Goal: Task Accomplishment & Management: Manage account settings

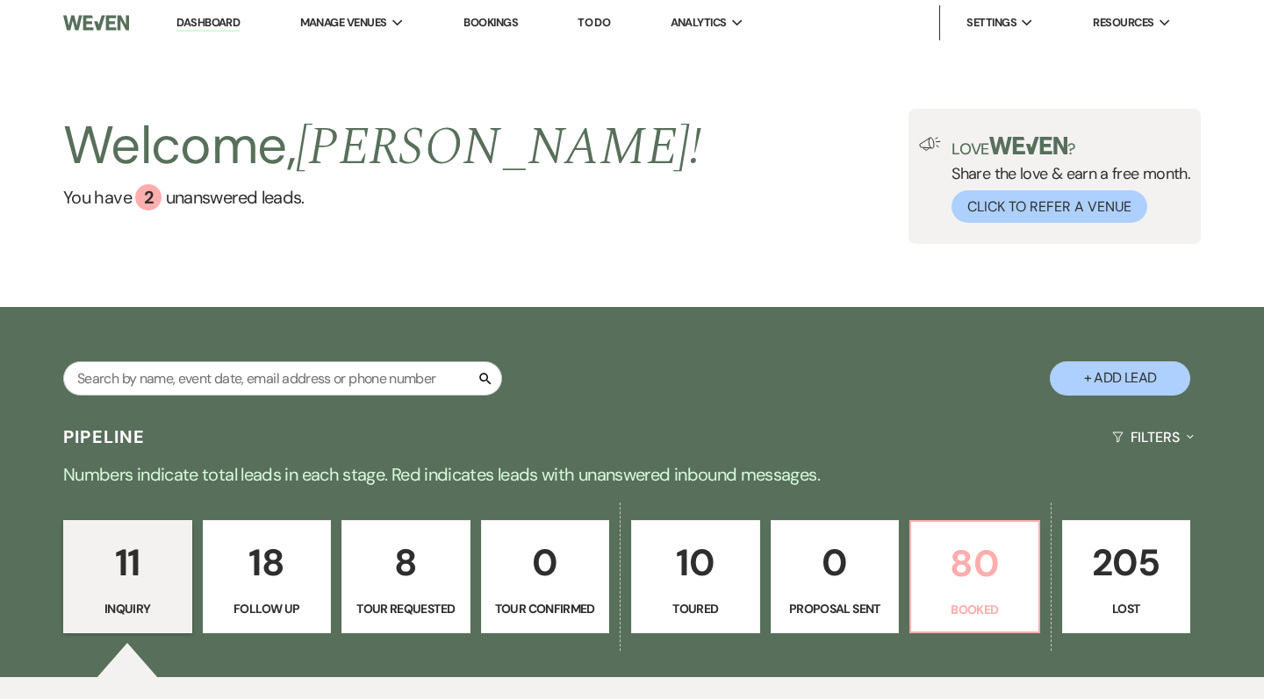
click at [995, 589] on p "80" at bounding box center [975, 563] width 106 height 59
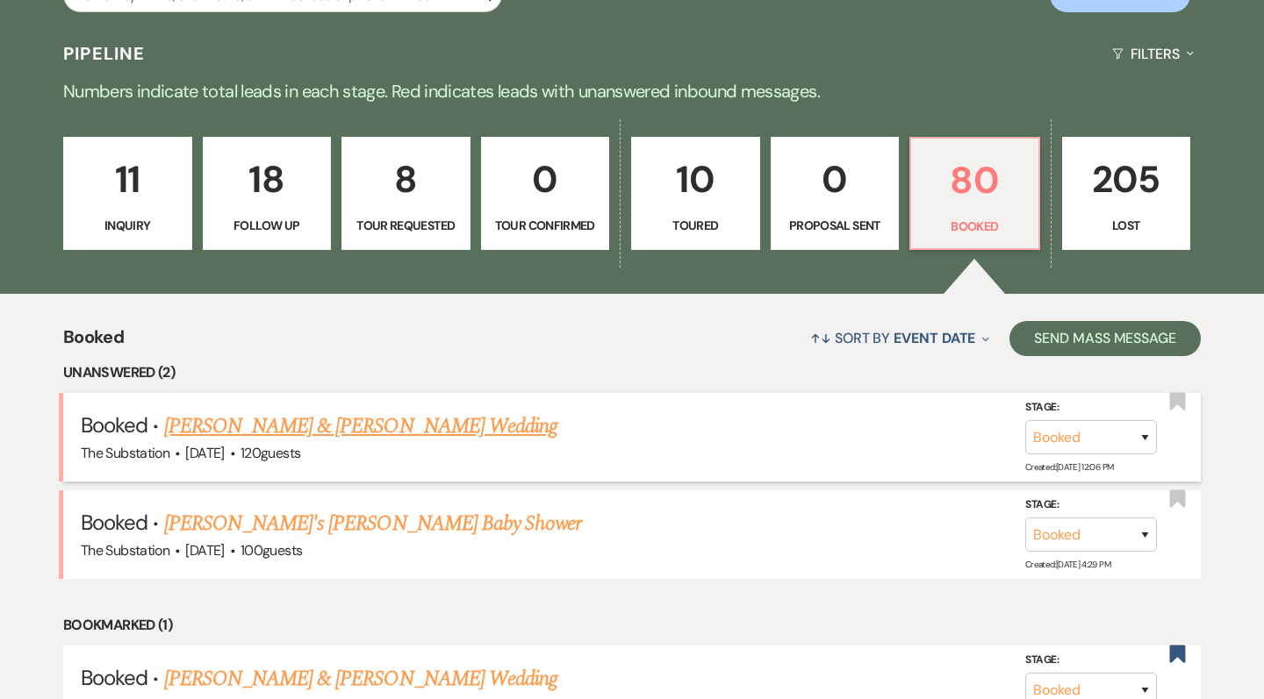
scroll to position [358, 0]
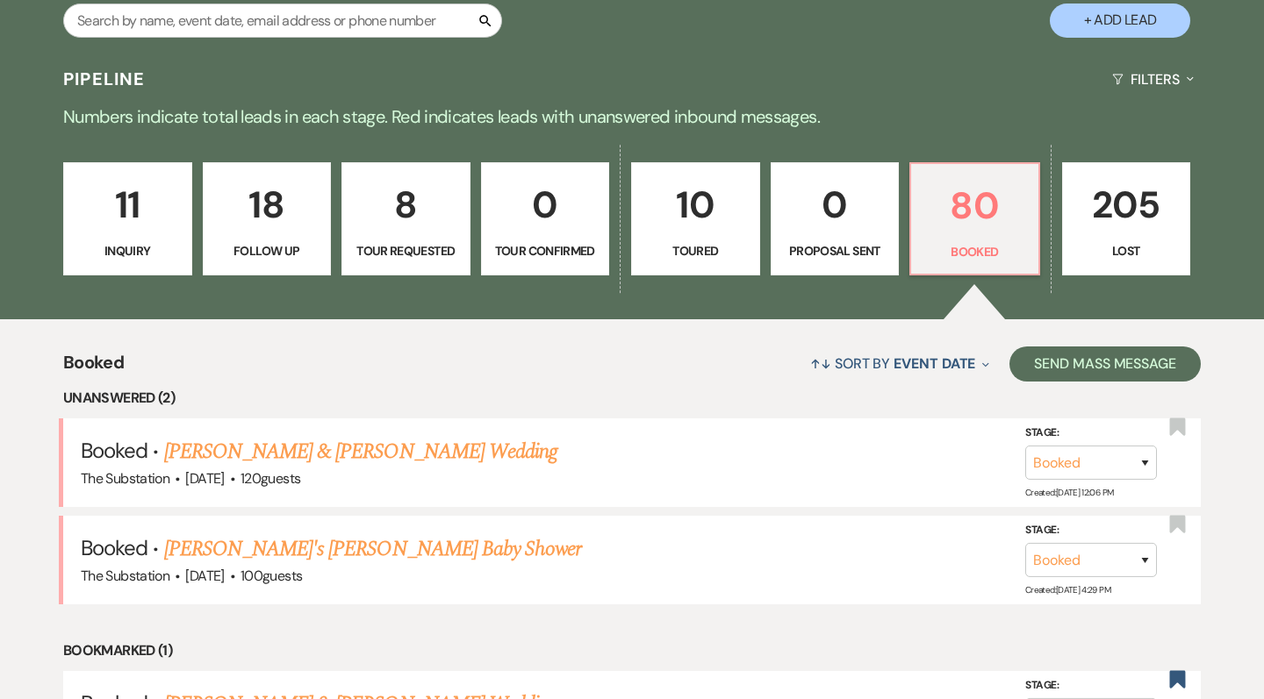
click at [871, 241] on p "Proposal Sent" at bounding box center [835, 250] width 106 height 19
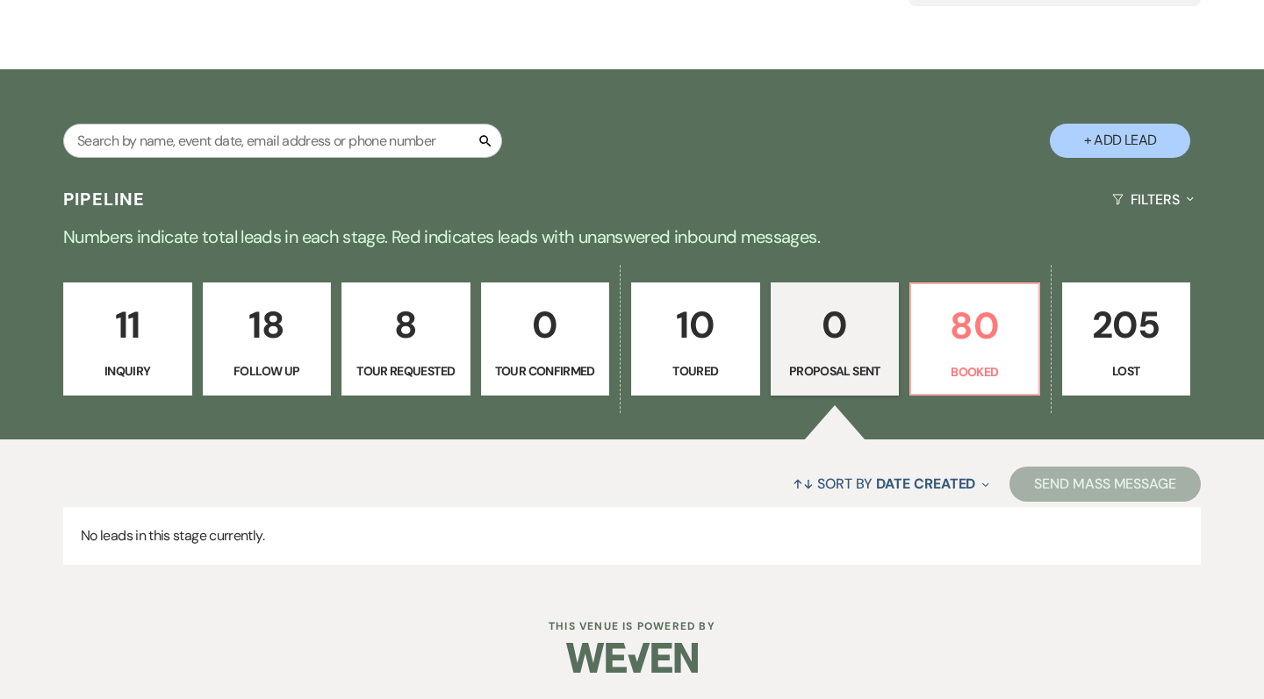
scroll to position [236, 0]
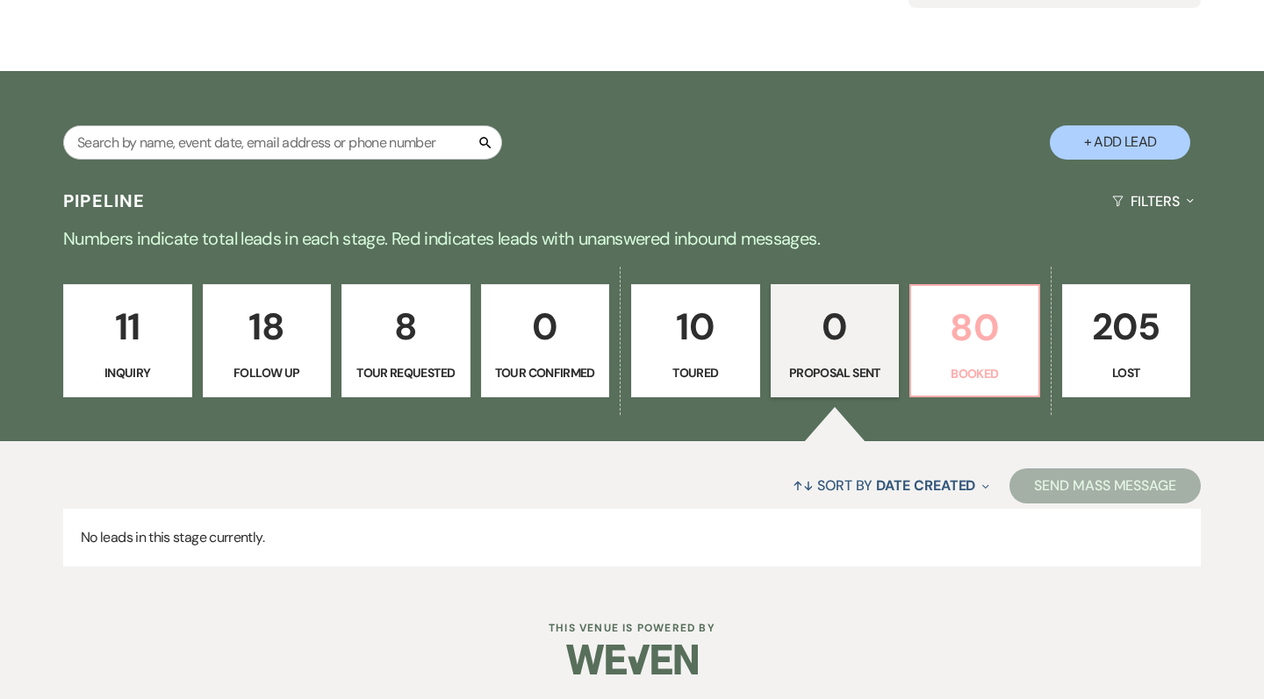
click at [1016, 369] on p "Booked" at bounding box center [975, 373] width 106 height 19
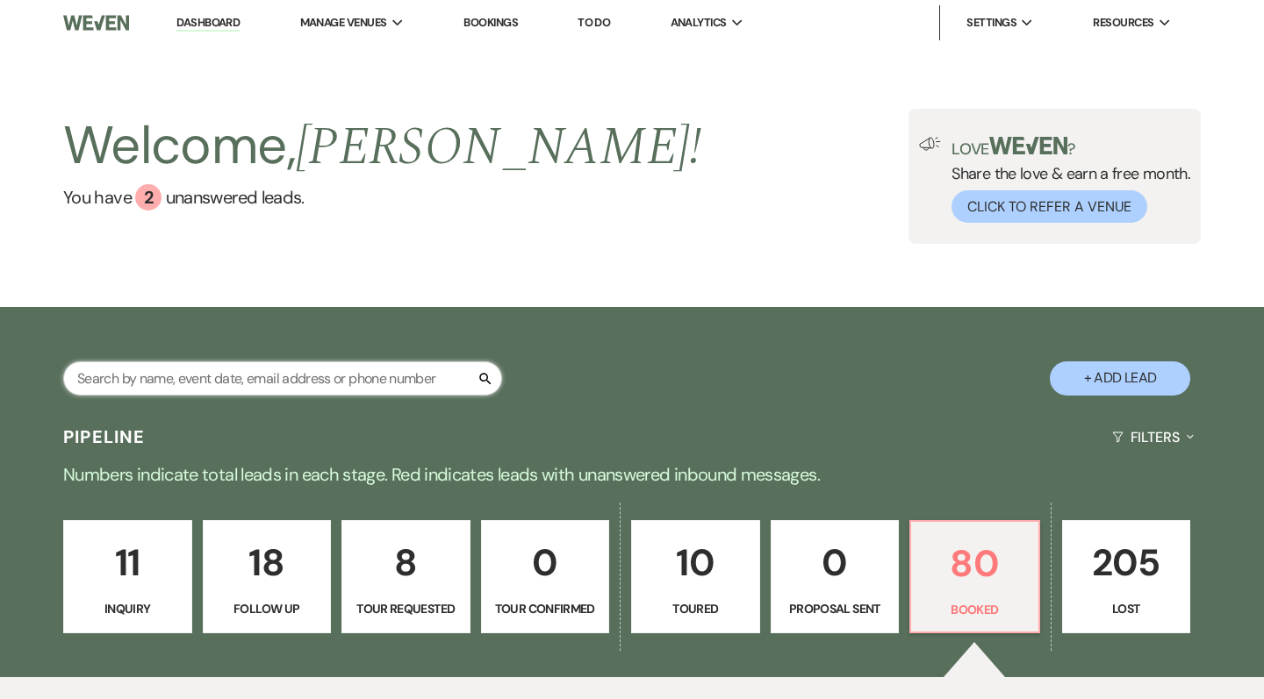
click at [439, 380] on input "text" at bounding box center [282, 379] width 439 height 34
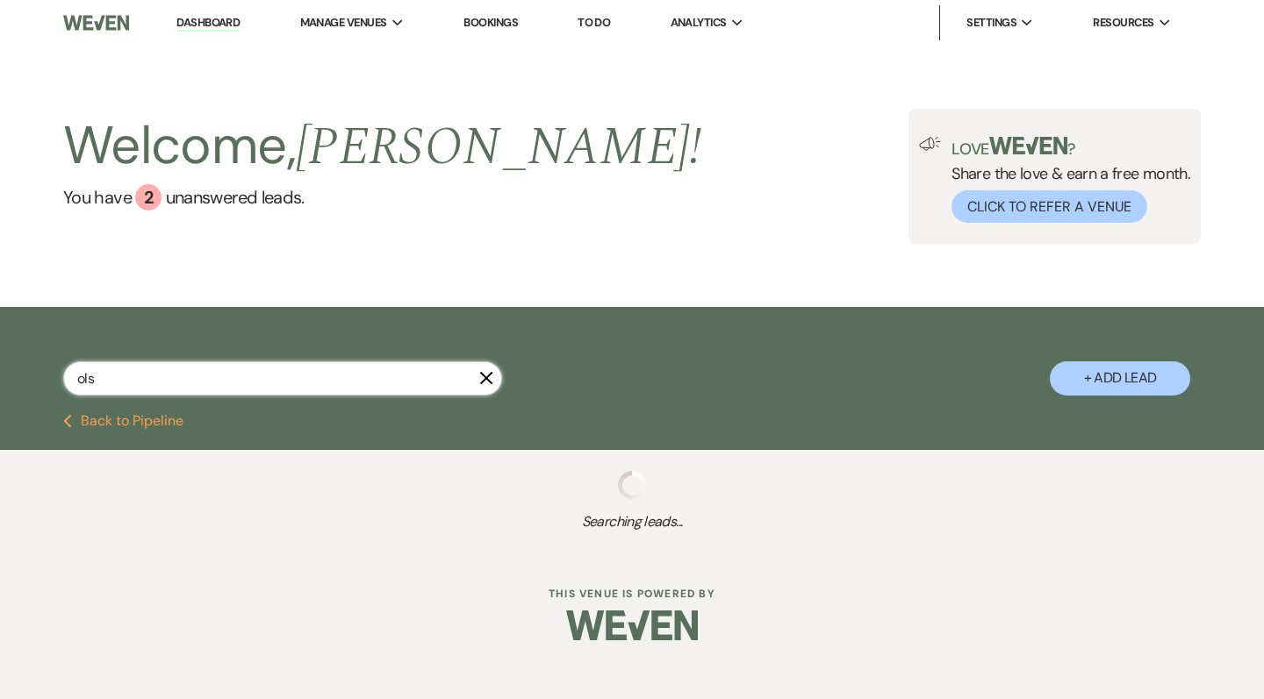
type input "olse"
select select "8"
select select "1"
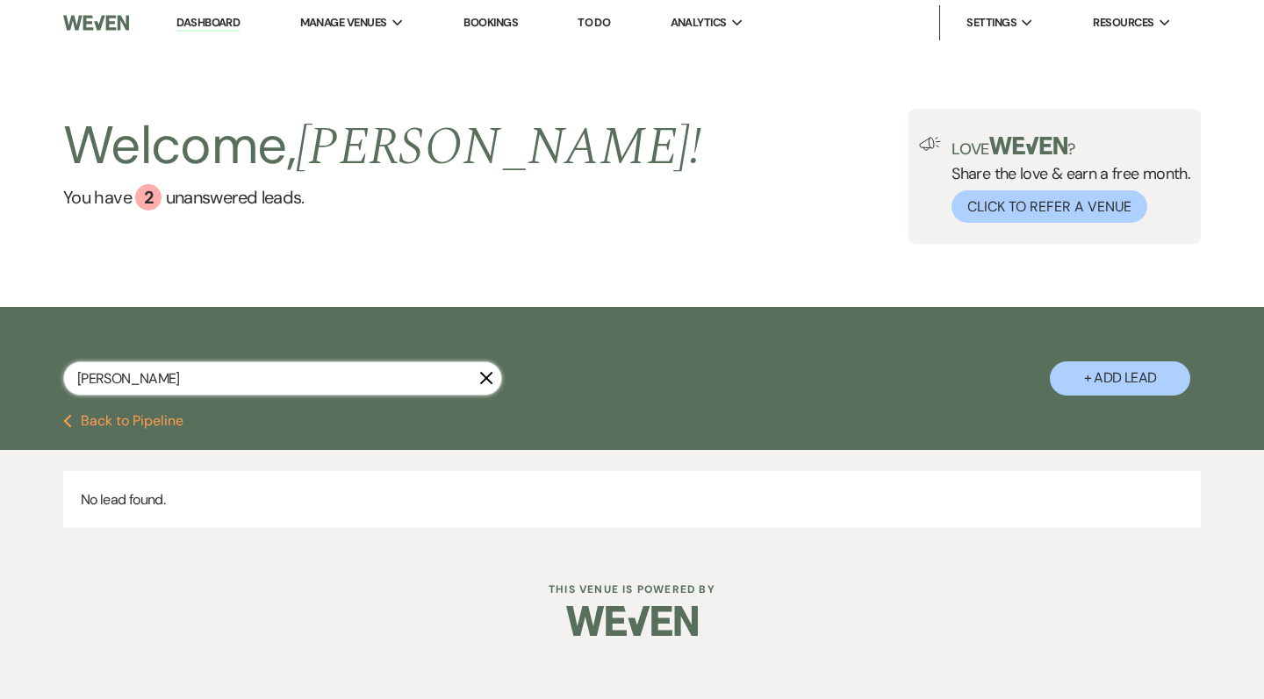
click at [439, 380] on input "[PERSON_NAME]" at bounding box center [282, 379] width 439 height 34
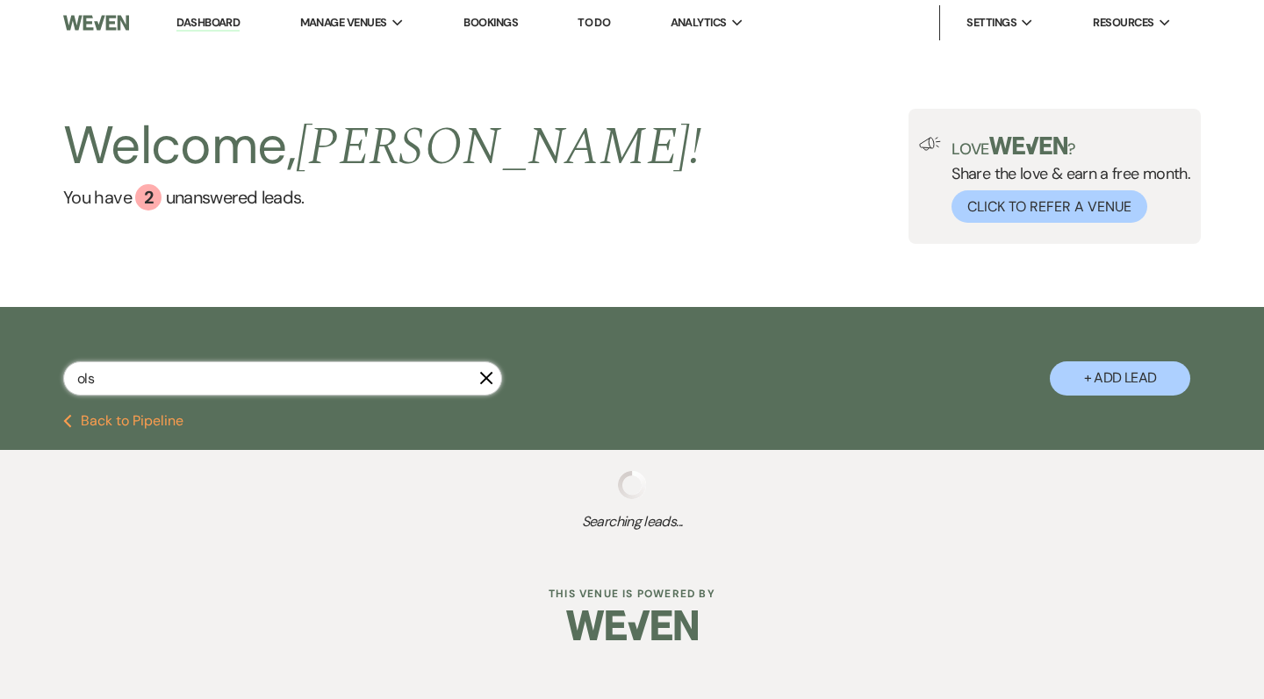
type input "olso"
select select "8"
select select "4"
select select "9"
select select "8"
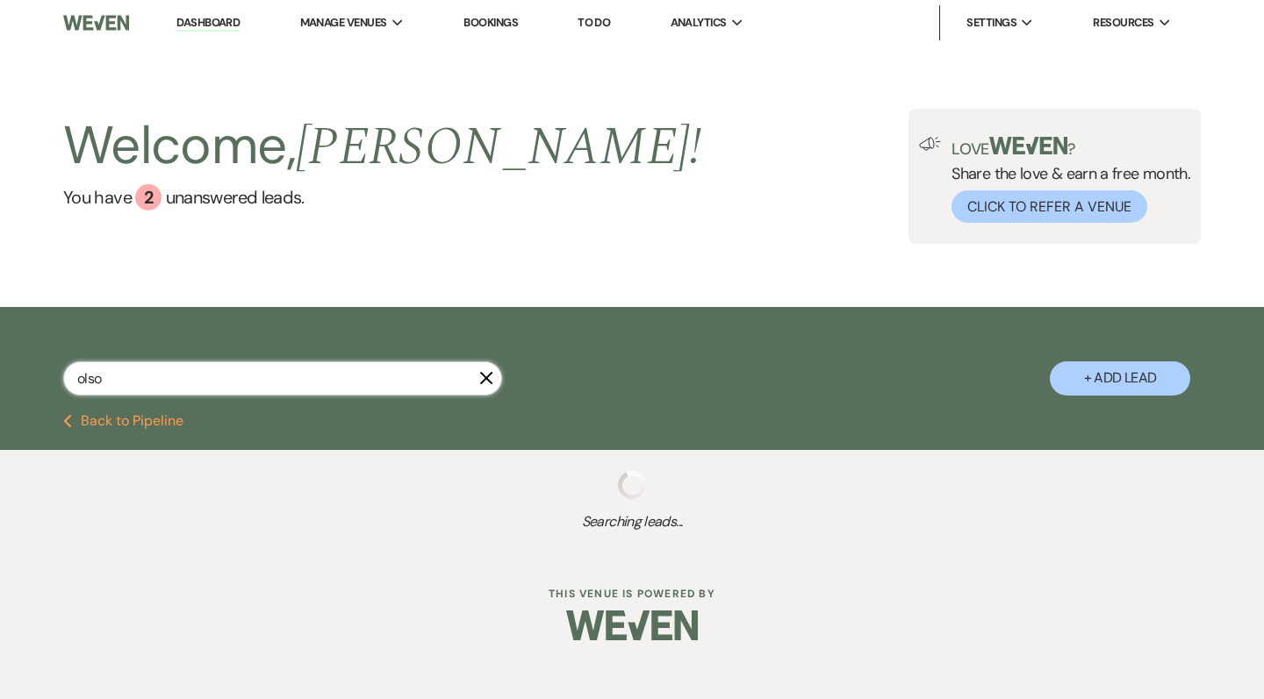
select select "5"
select select "8"
select select "11"
select select "8"
select select "5"
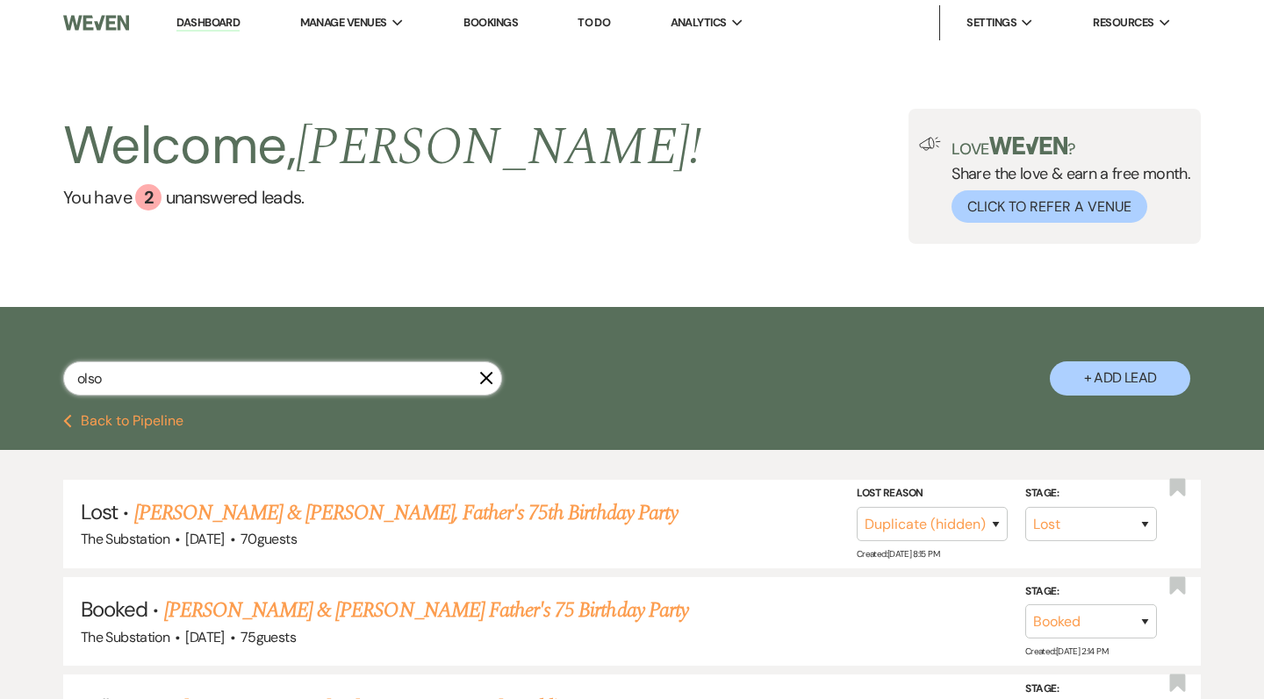
type input "[PERSON_NAME]"
select select "8"
select select "4"
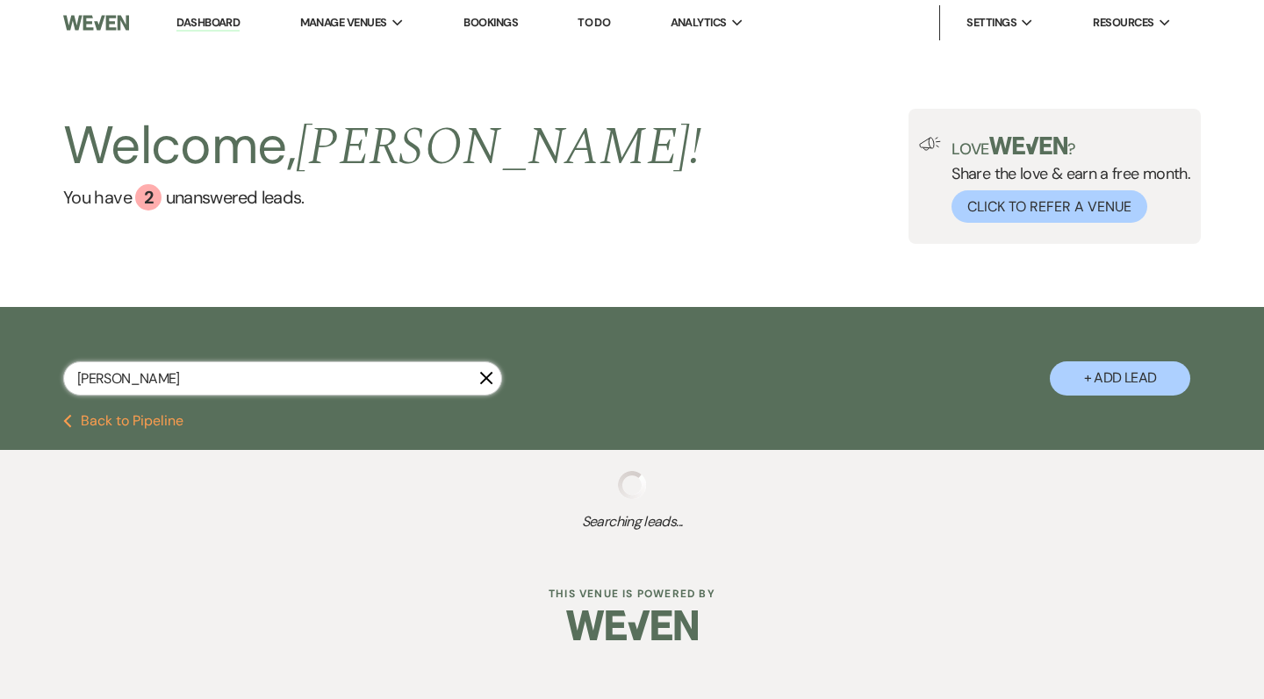
select select "8"
select select "4"
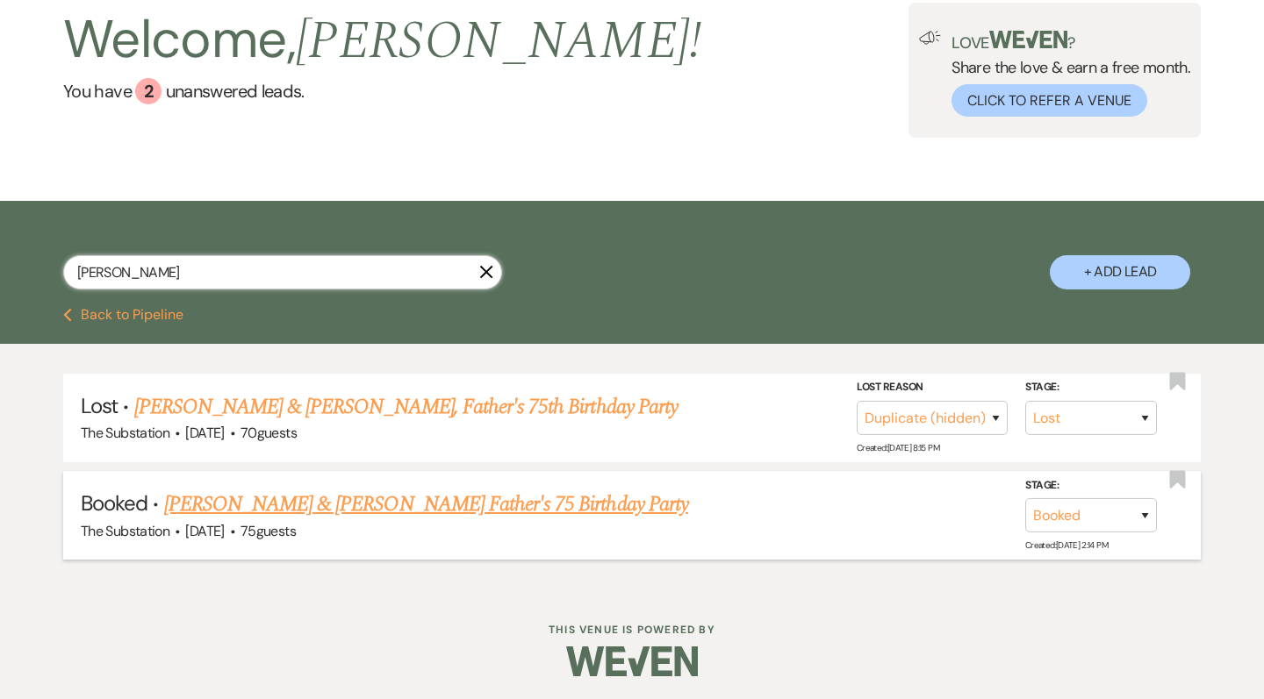
scroll to position [105, 0]
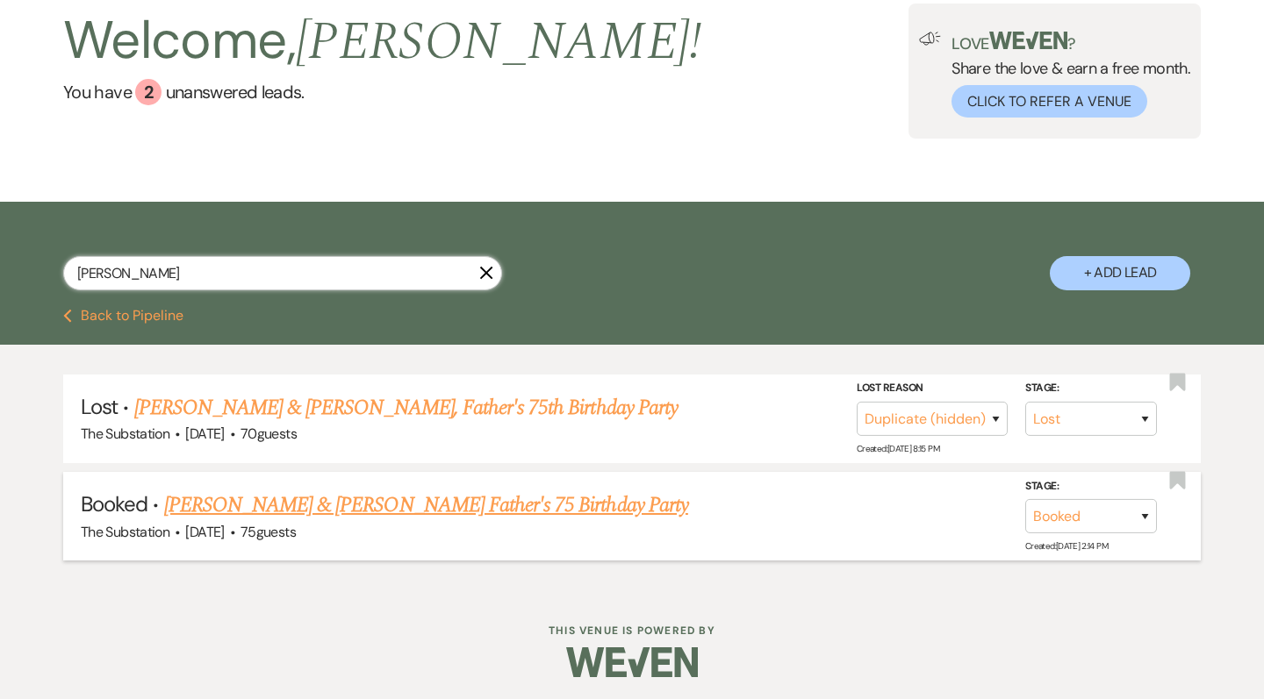
type input "[PERSON_NAME]"
click at [373, 501] on link "[PERSON_NAME] & [PERSON_NAME] Father's 75 Birthday Party" at bounding box center [426, 506] width 524 height 32
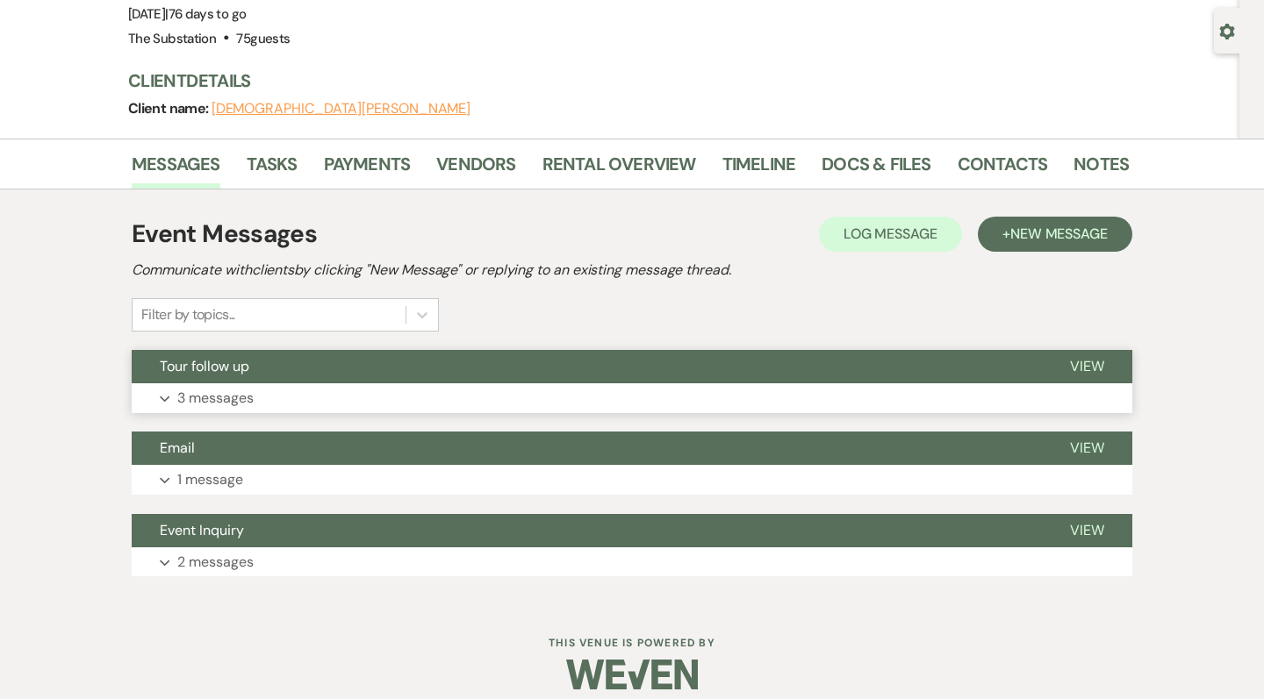
scroll to position [159, 0]
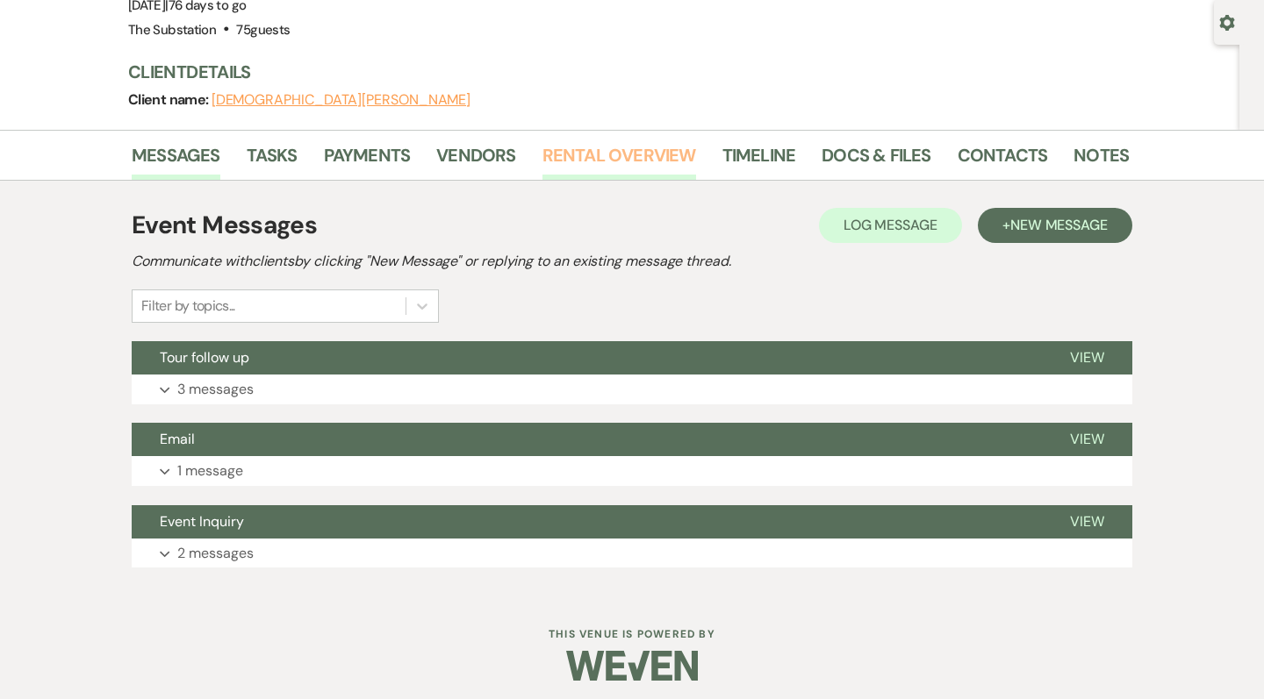
click at [585, 156] on link "Rental Overview" at bounding box center [619, 160] width 154 height 39
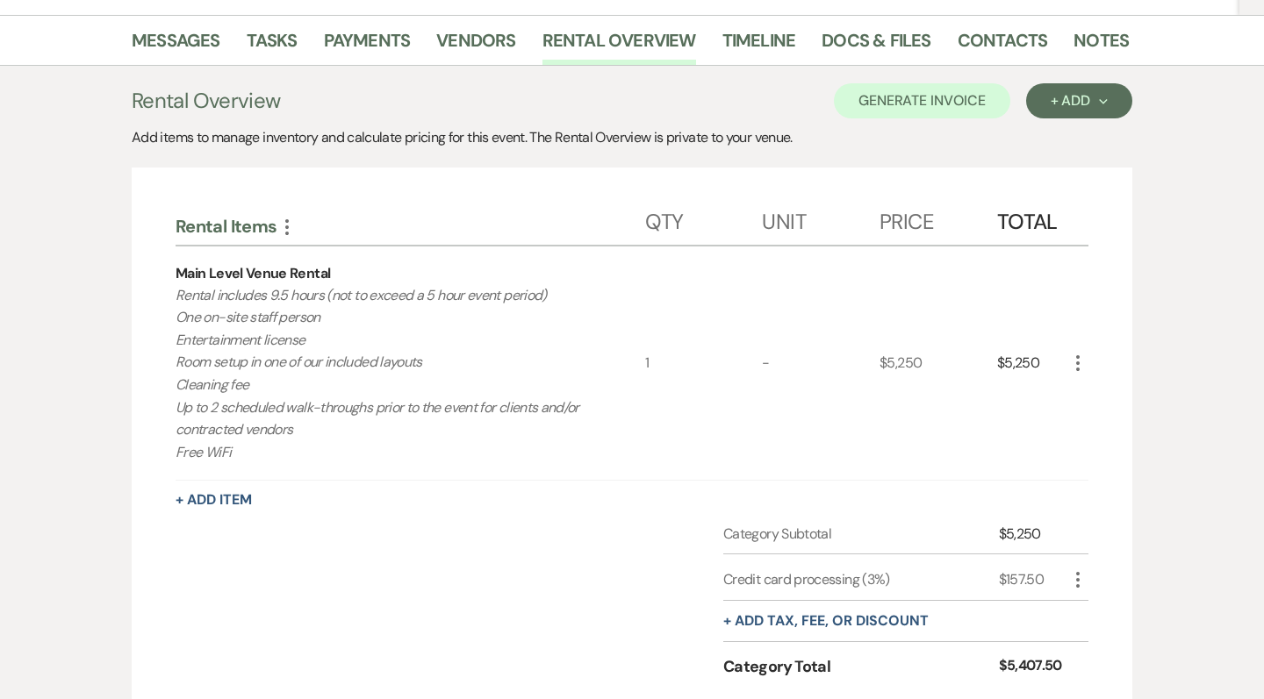
scroll to position [305, 0]
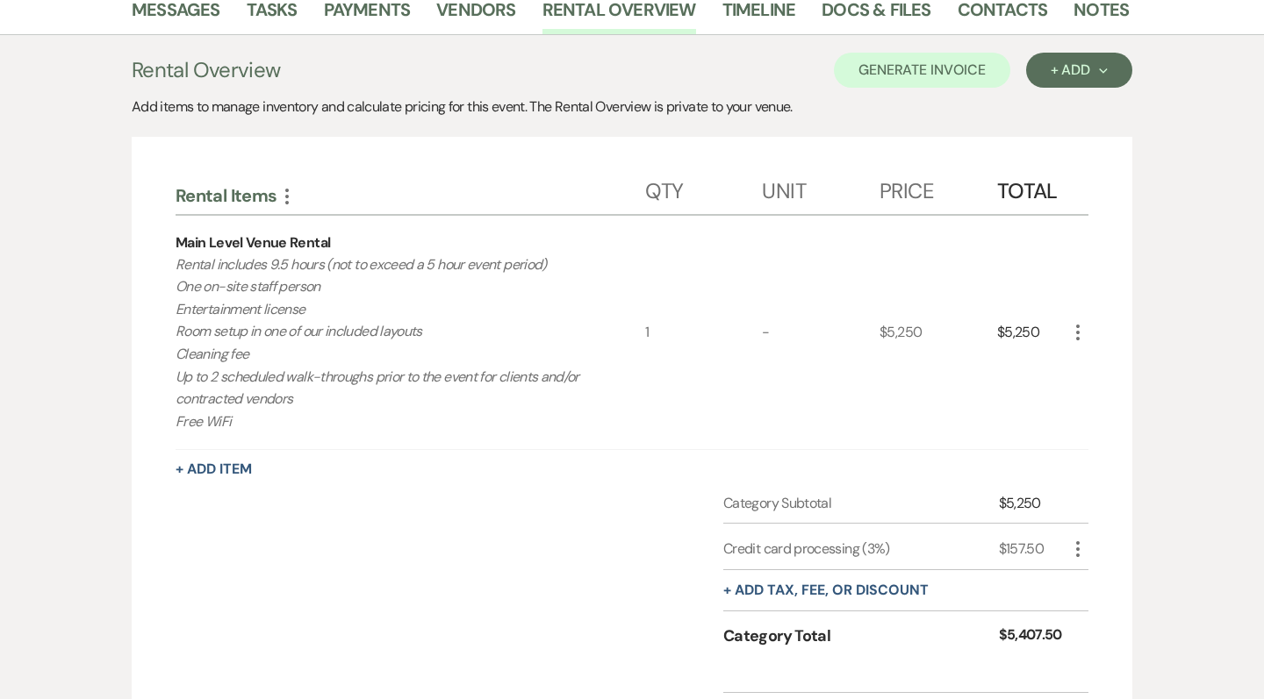
click at [592, 410] on p "Rental includes 9.5 hours (not to exceed a 5 hour event period) One on-site sta…" at bounding box center [387, 344] width 422 height 180
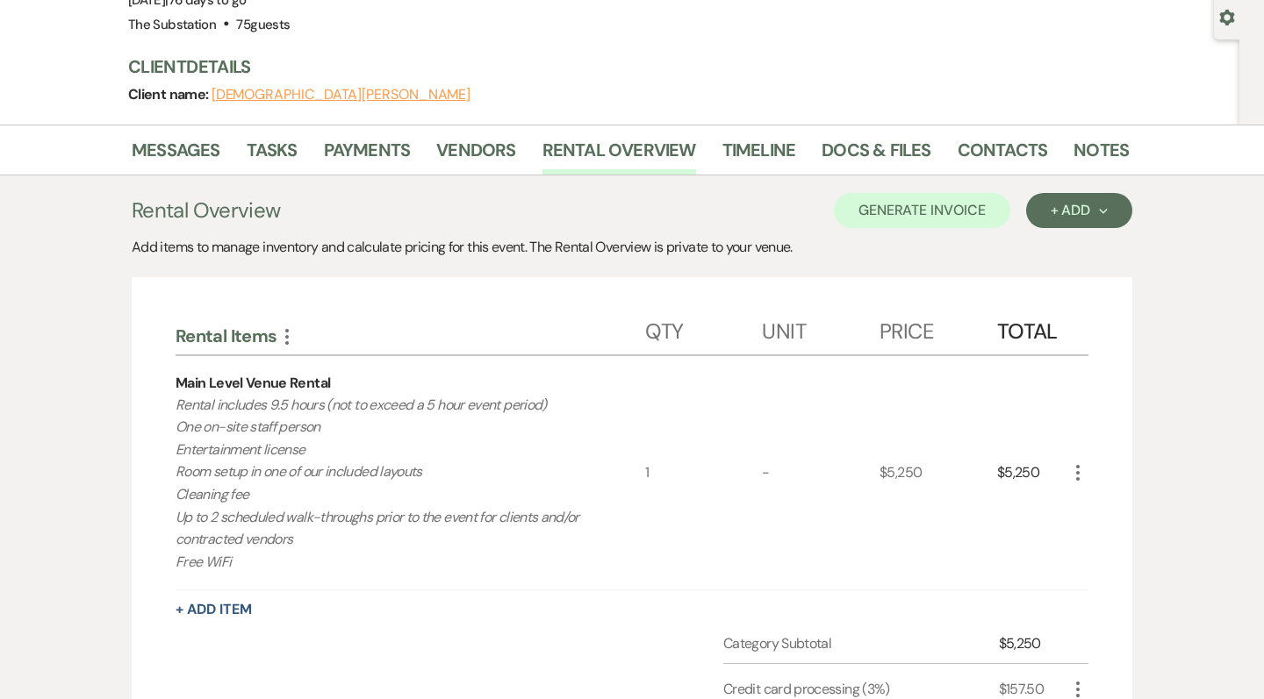
scroll to position [154, 0]
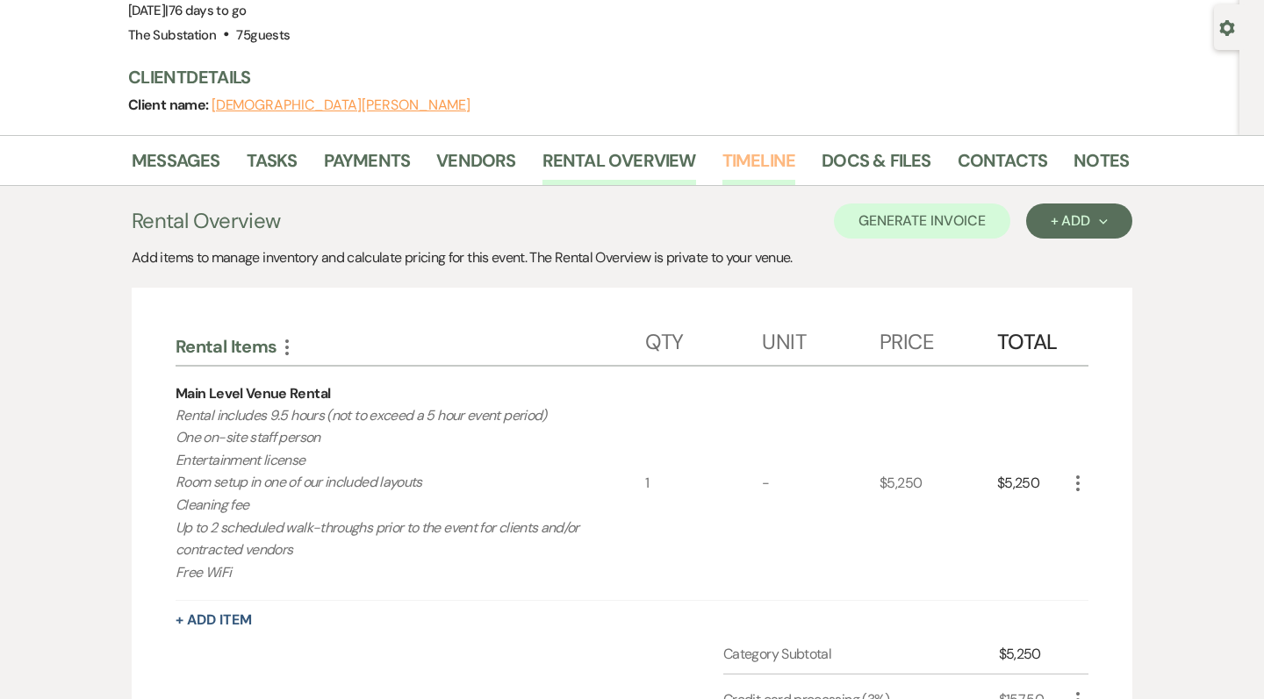
click at [753, 157] on link "Timeline" at bounding box center [759, 166] width 74 height 39
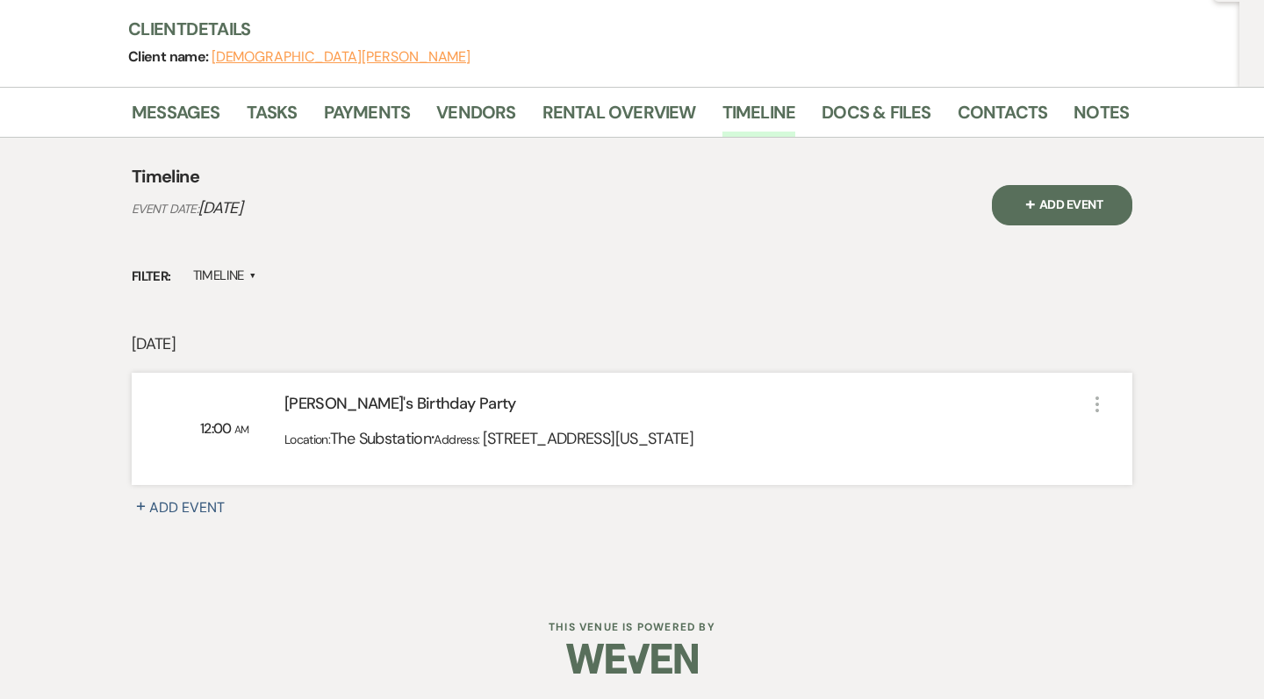
scroll to position [200, 0]
click at [375, 117] on link "Payments" at bounding box center [367, 119] width 87 height 39
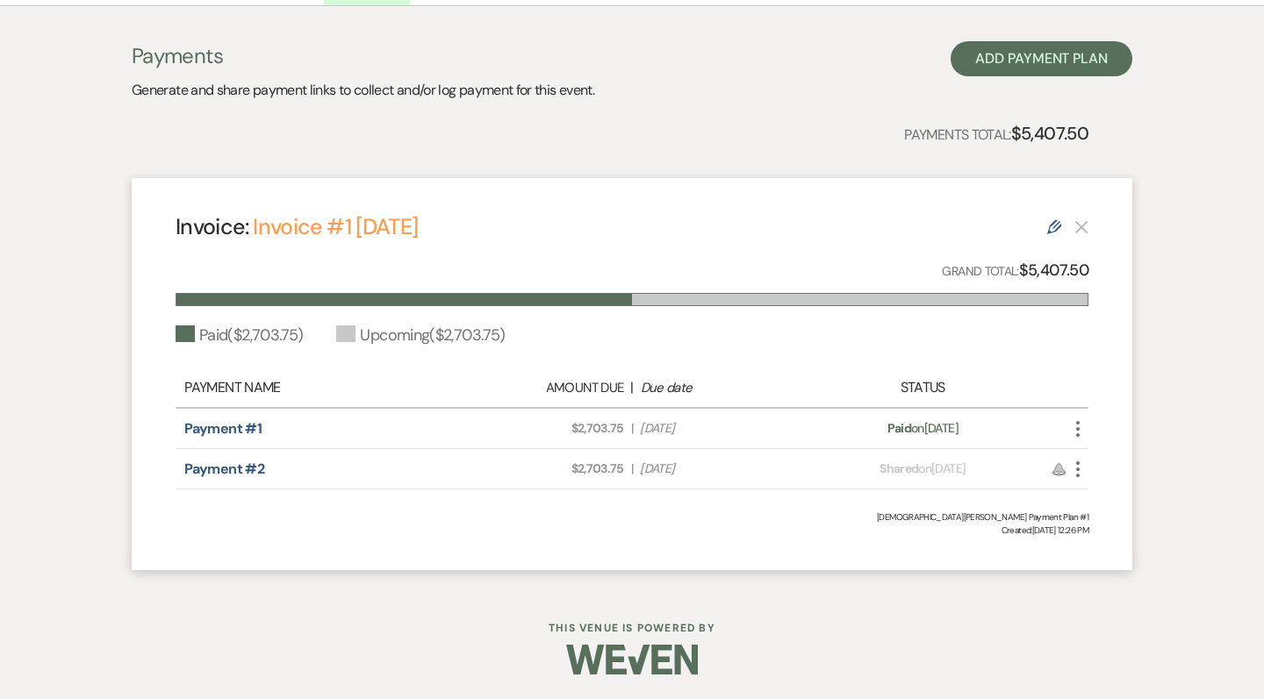
scroll to position [332, 0]
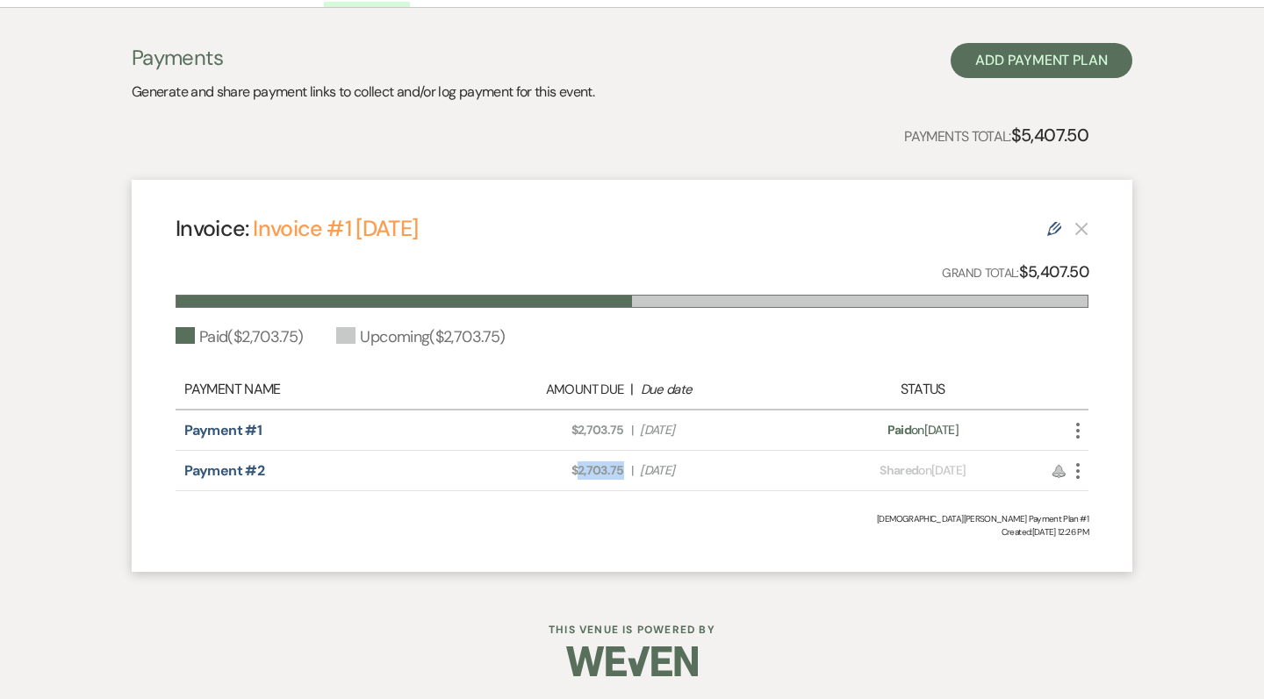
drag, startPoint x: 576, startPoint y: 472, endPoint x: 621, endPoint y: 473, distance: 45.6
click at [621, 473] on span "Amount Due: $2,703.75" at bounding box center [543, 471] width 161 height 18
copy span "2,703.75"
select select "8"
select select "4"
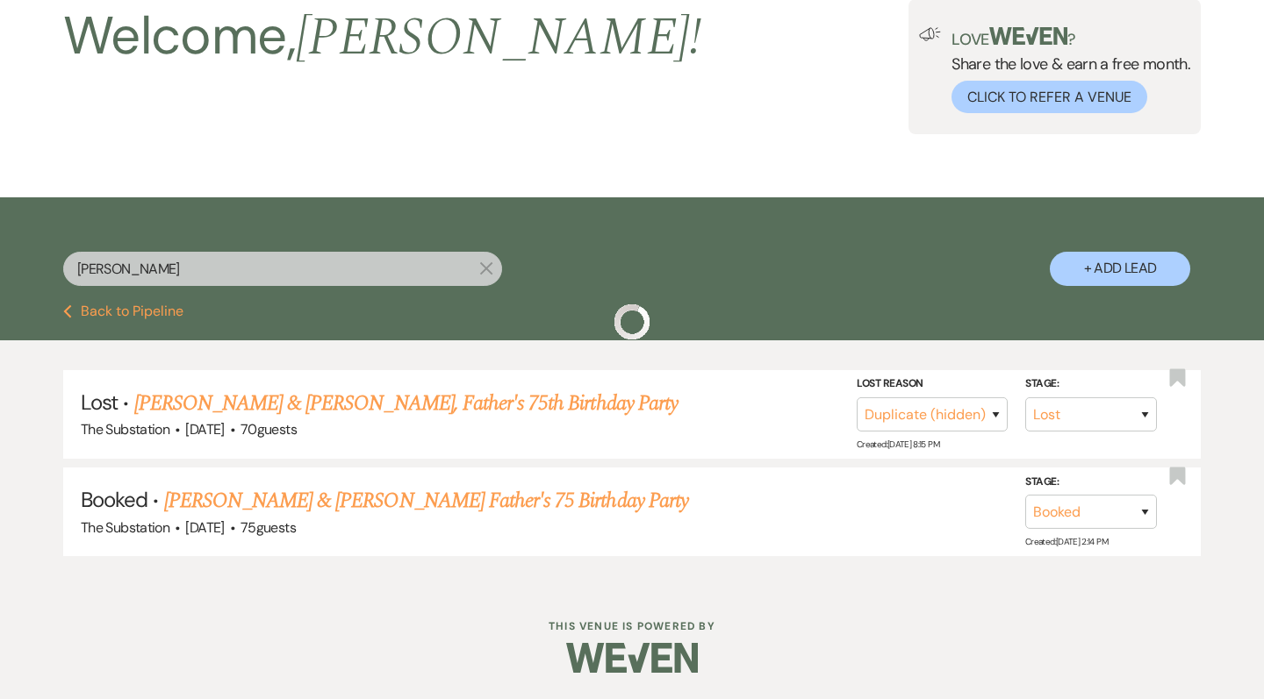
scroll to position [105, 0]
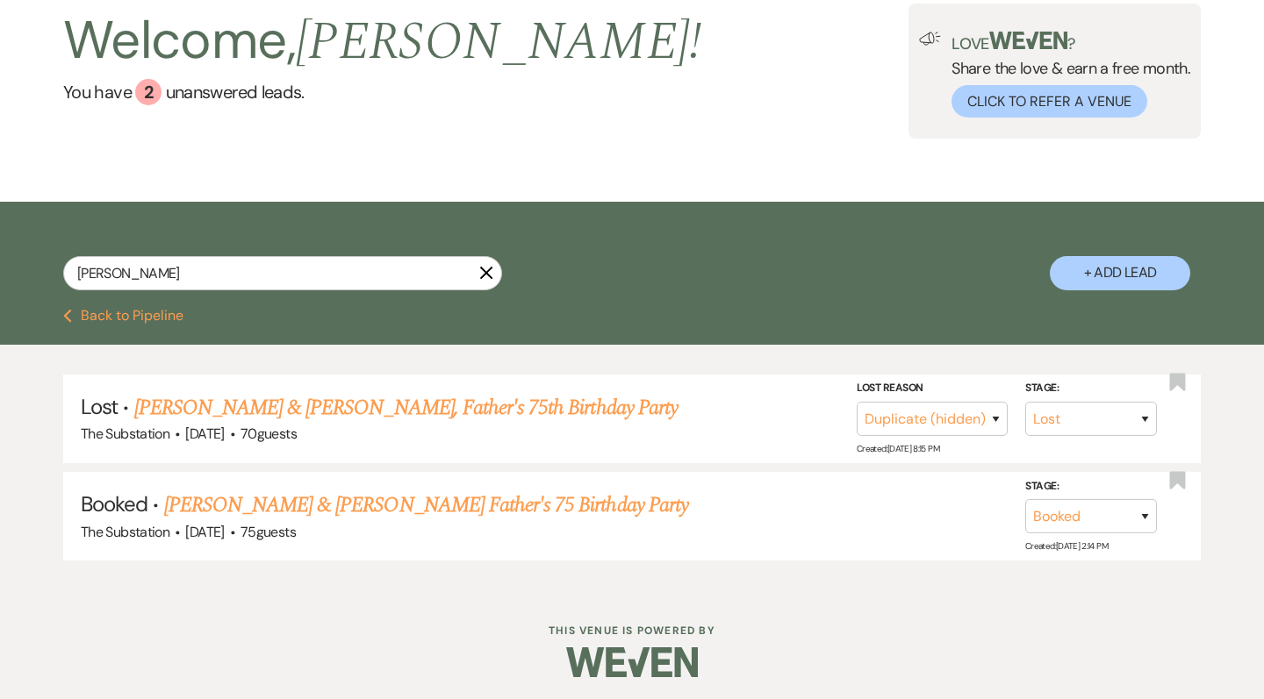
click at [490, 269] on use "button" at bounding box center [486, 273] width 13 height 13
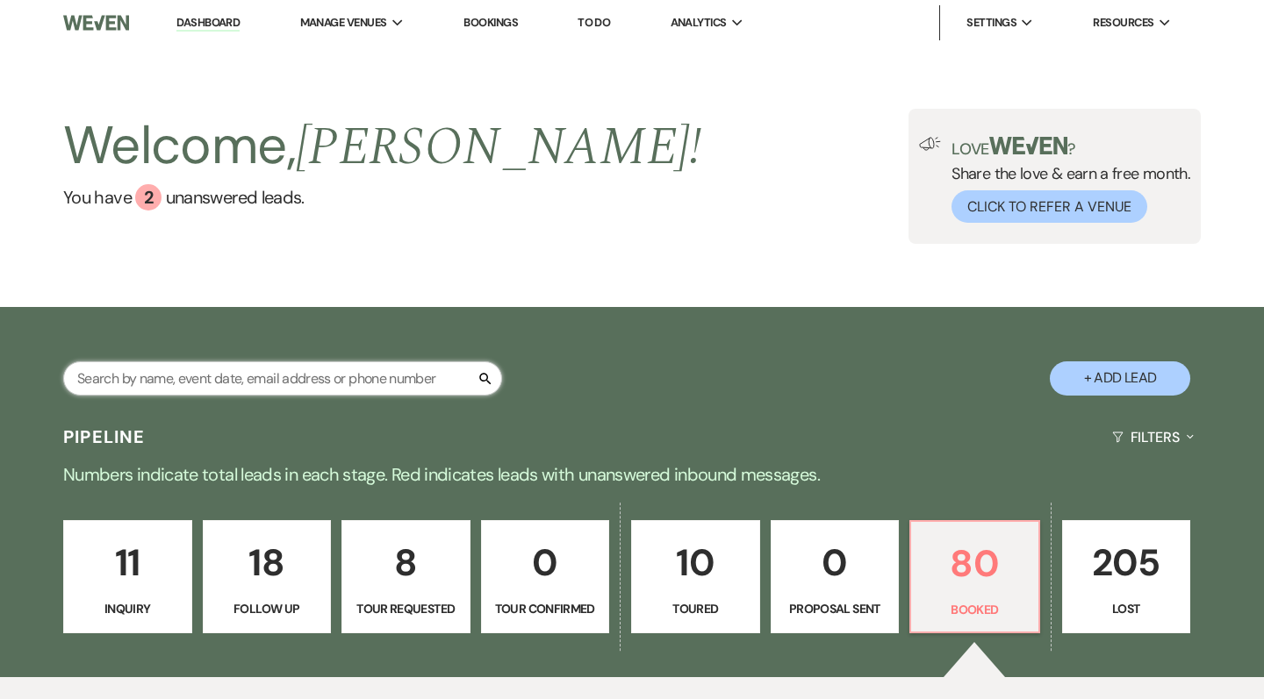
click at [372, 378] on input "text" at bounding box center [282, 379] width 439 height 34
type input "man with a plan"
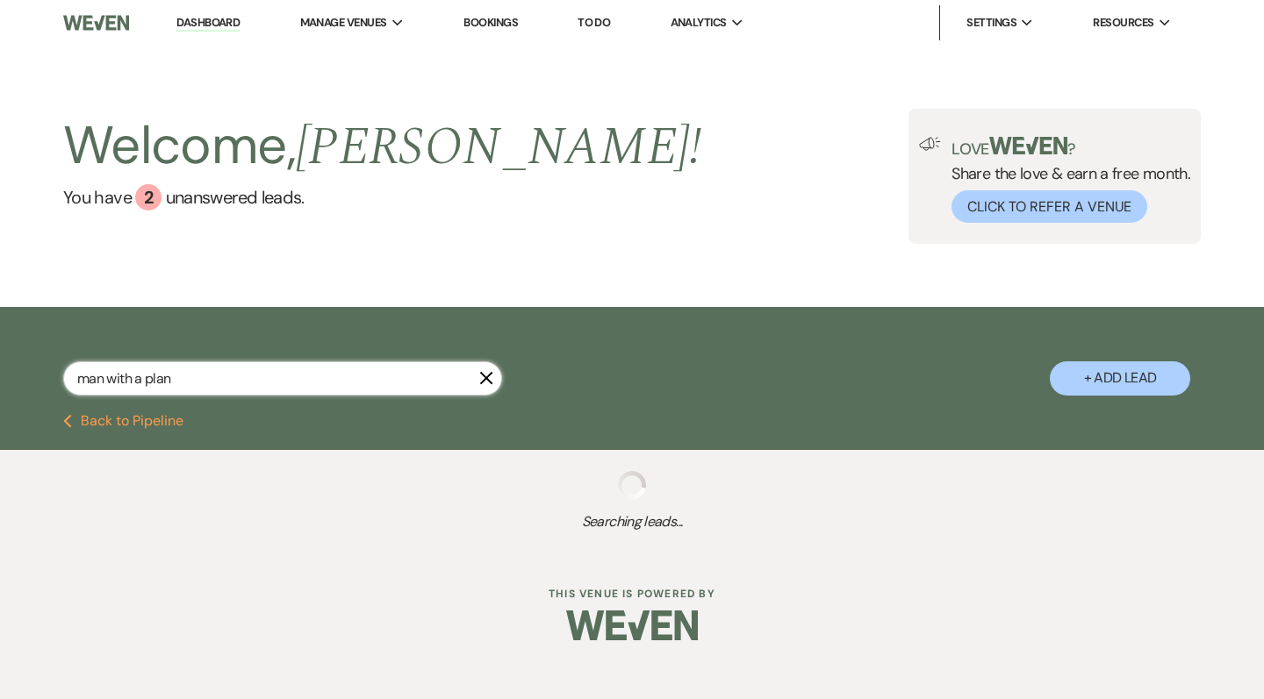
select select "8"
select select "1"
select select "8"
select select "6"
select select "8"
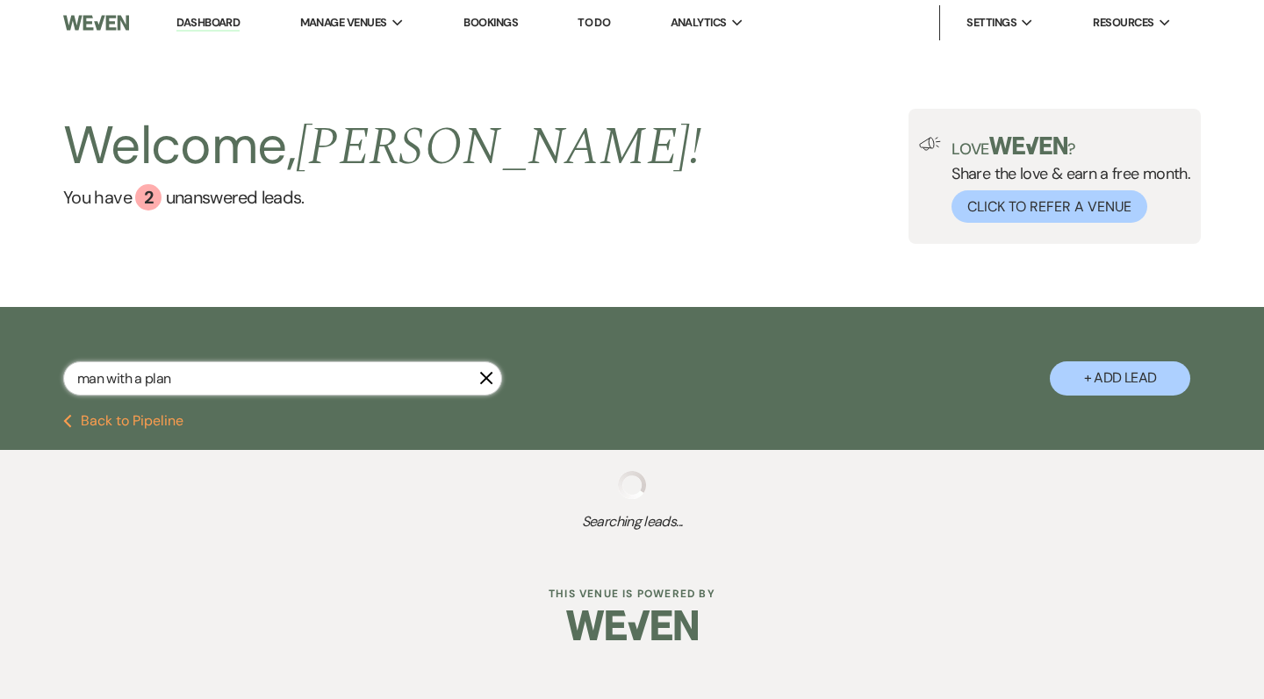
select select "11"
select select "2"
select select "8"
select select "5"
select select "8"
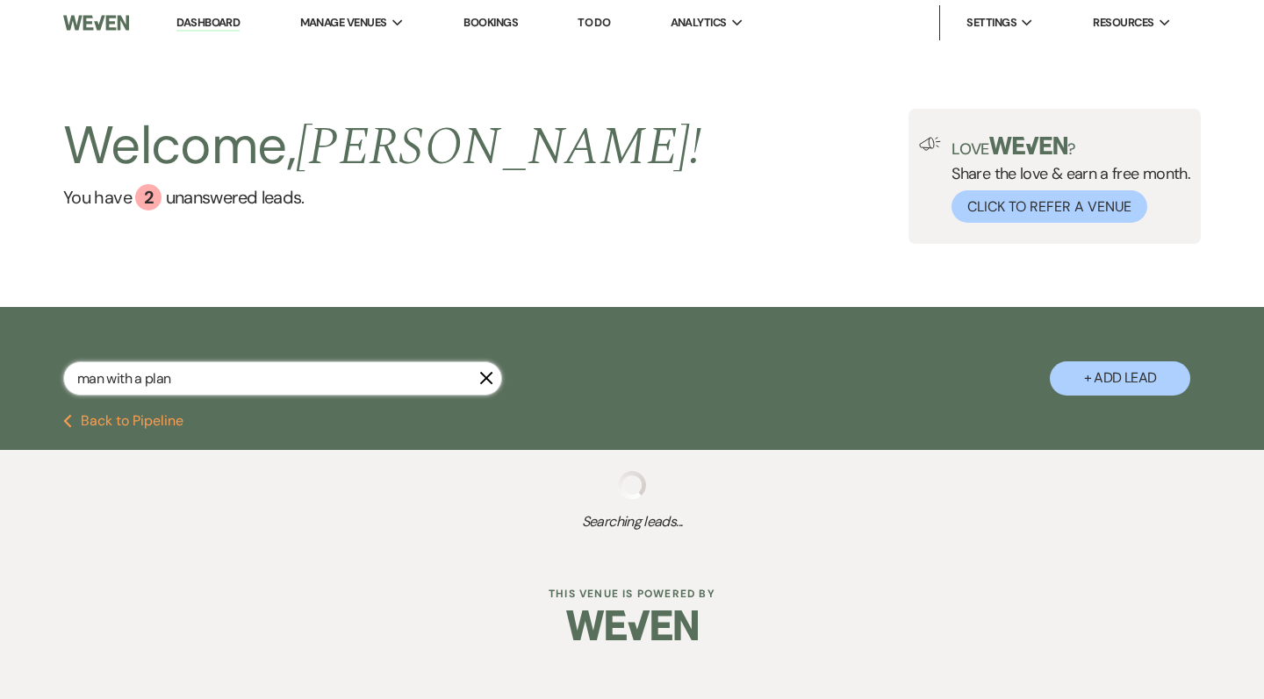
select select "6"
select select "8"
select select "6"
select select "8"
select select "5"
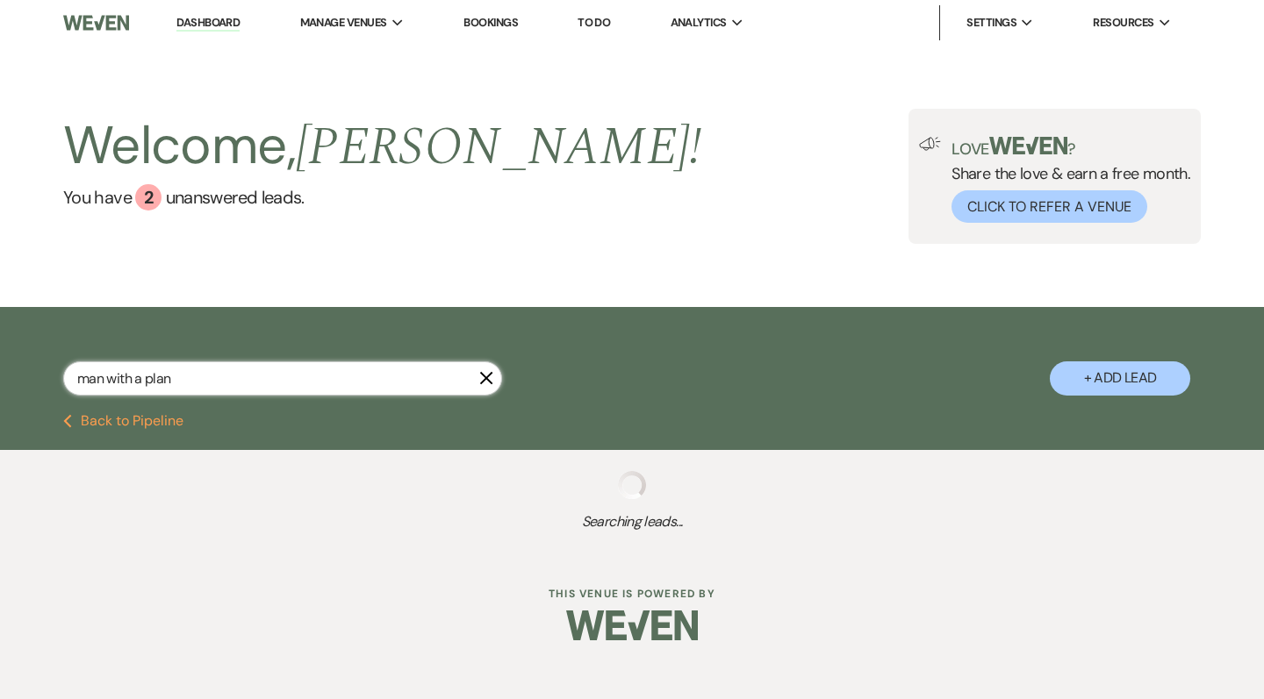
select select "8"
select select "6"
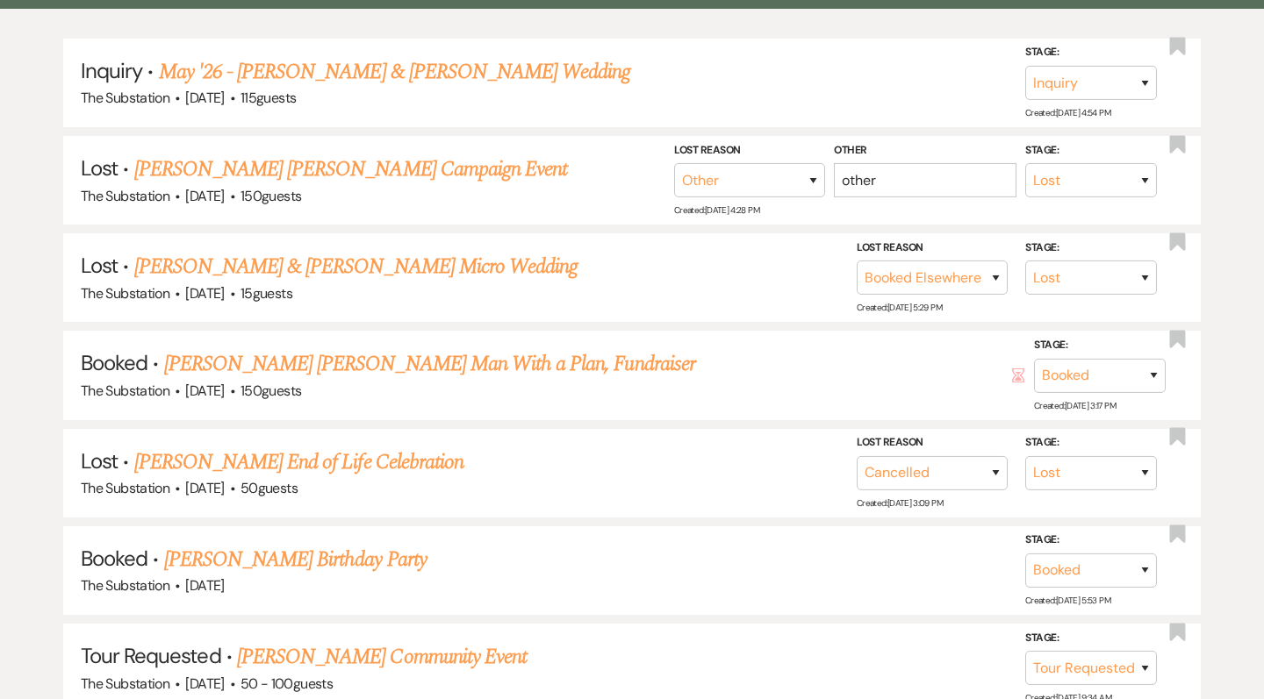
scroll to position [488, 0]
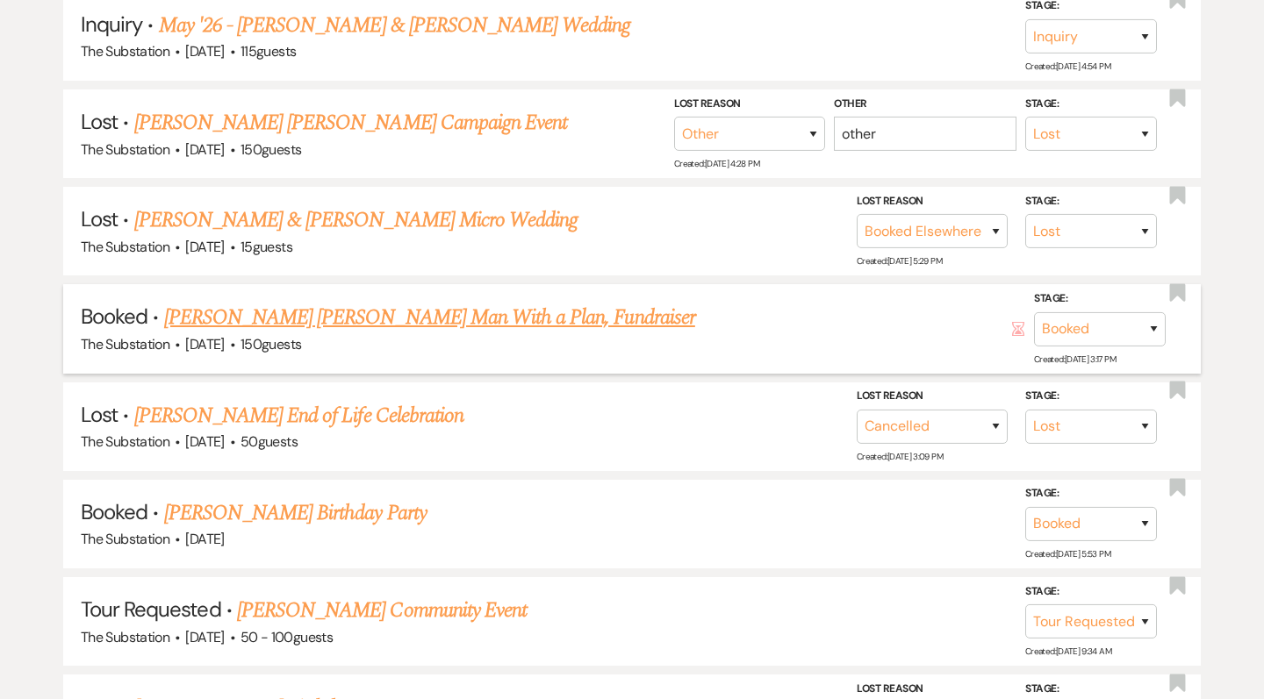
type input "man with a plan"
click at [390, 314] on link "[PERSON_NAME] [PERSON_NAME] Man With a Plan, Fundraiser" at bounding box center [429, 318] width 531 height 32
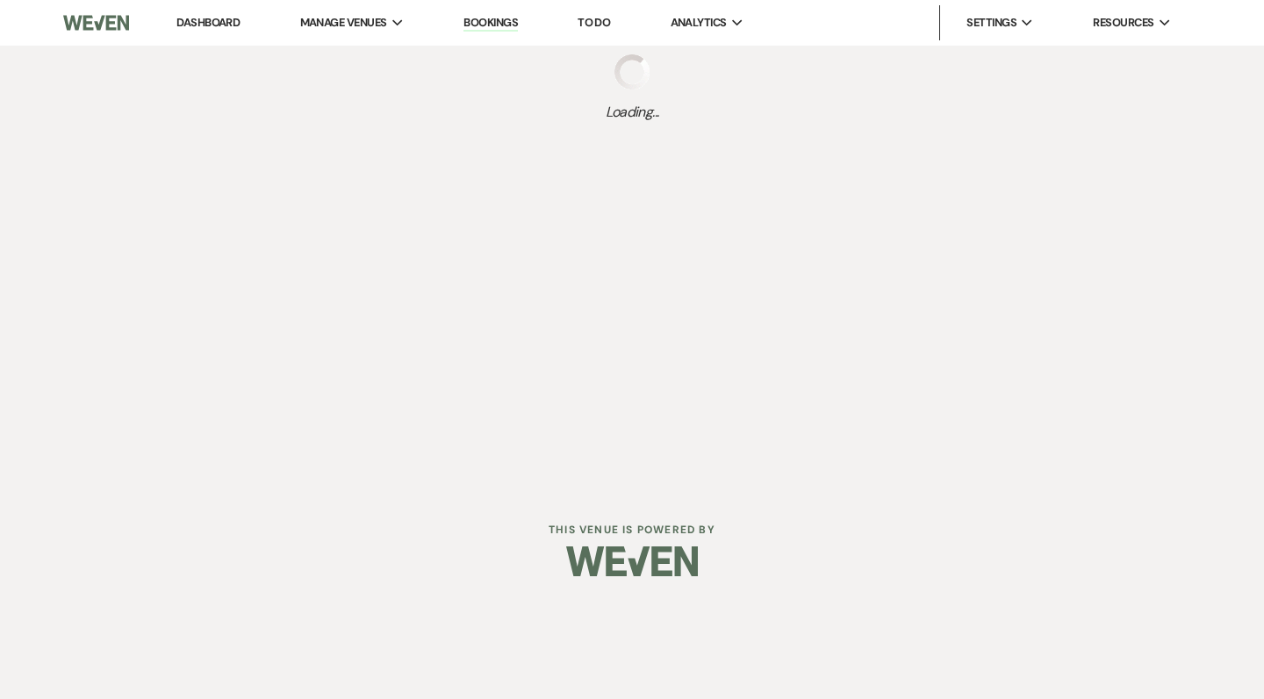
select select "5"
select select "20"
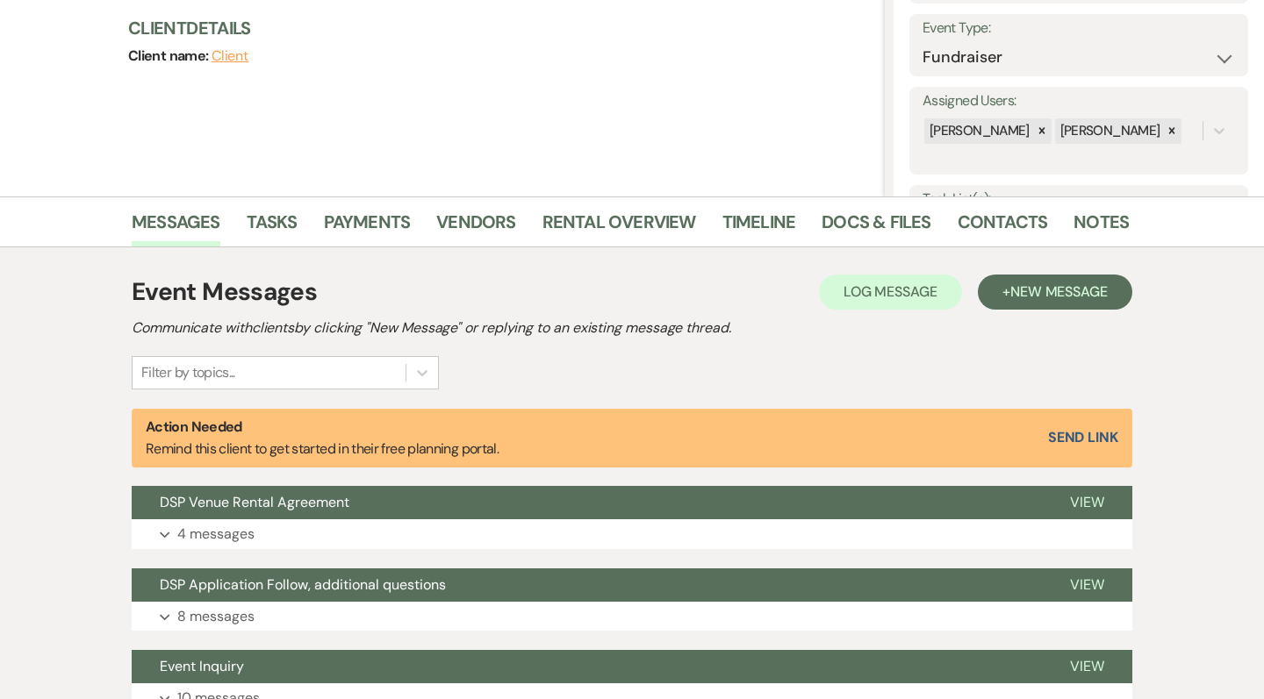
scroll to position [307, 0]
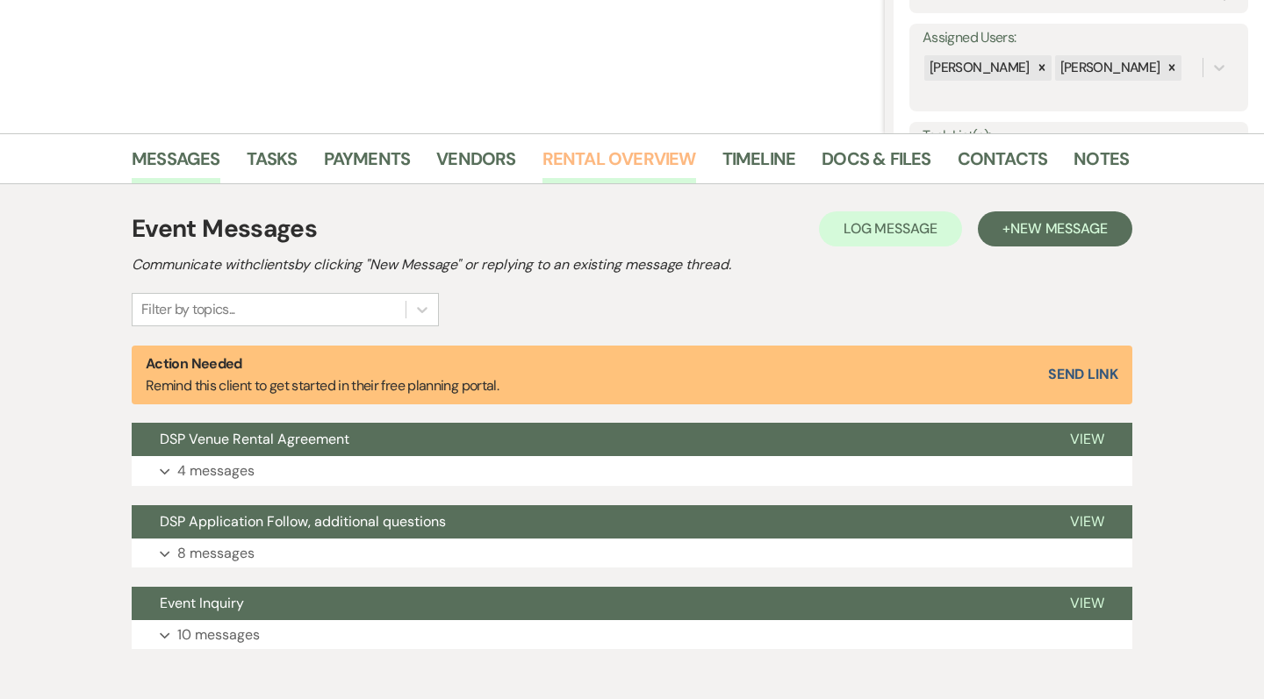
click at [655, 154] on link "Rental Overview" at bounding box center [619, 164] width 154 height 39
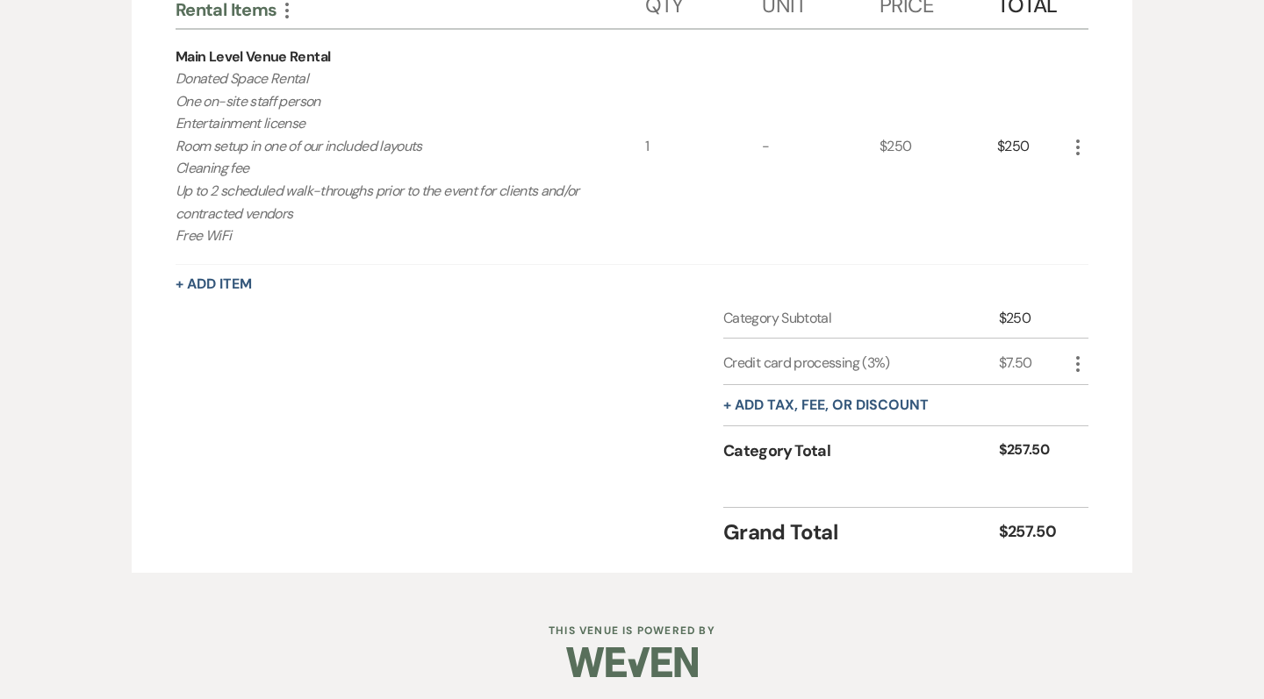
scroll to position [642, 0]
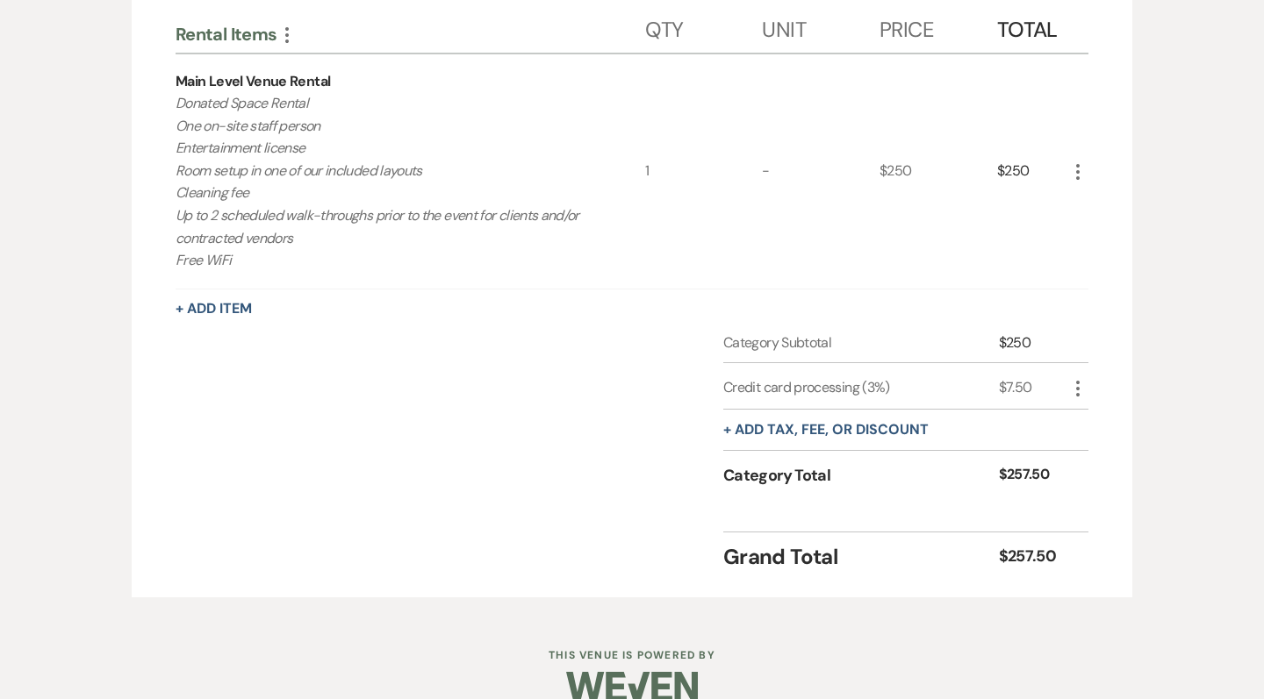
click at [486, 319] on div "Rental Items More Qty Unit Price Total Main Level Venue Rental Donated Space Re…" at bounding box center [632, 286] width 913 height 573
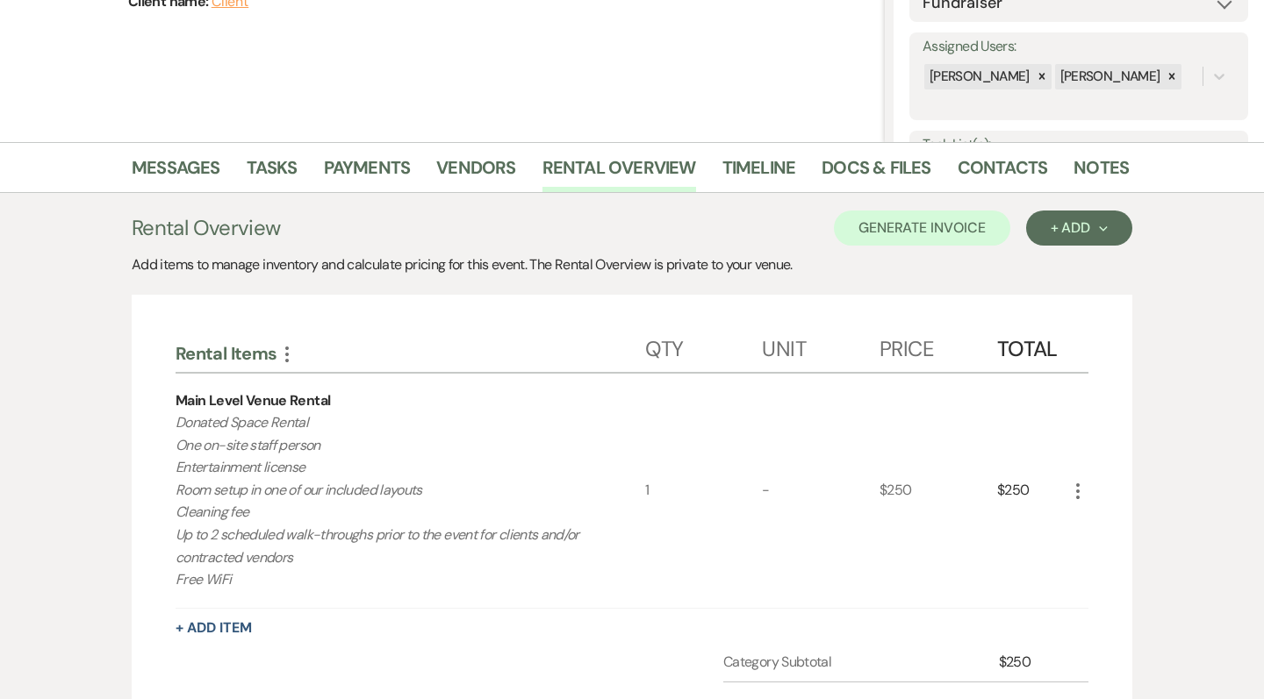
scroll to position [299, 0]
click at [477, 165] on link "Vendors" at bounding box center [475, 172] width 79 height 39
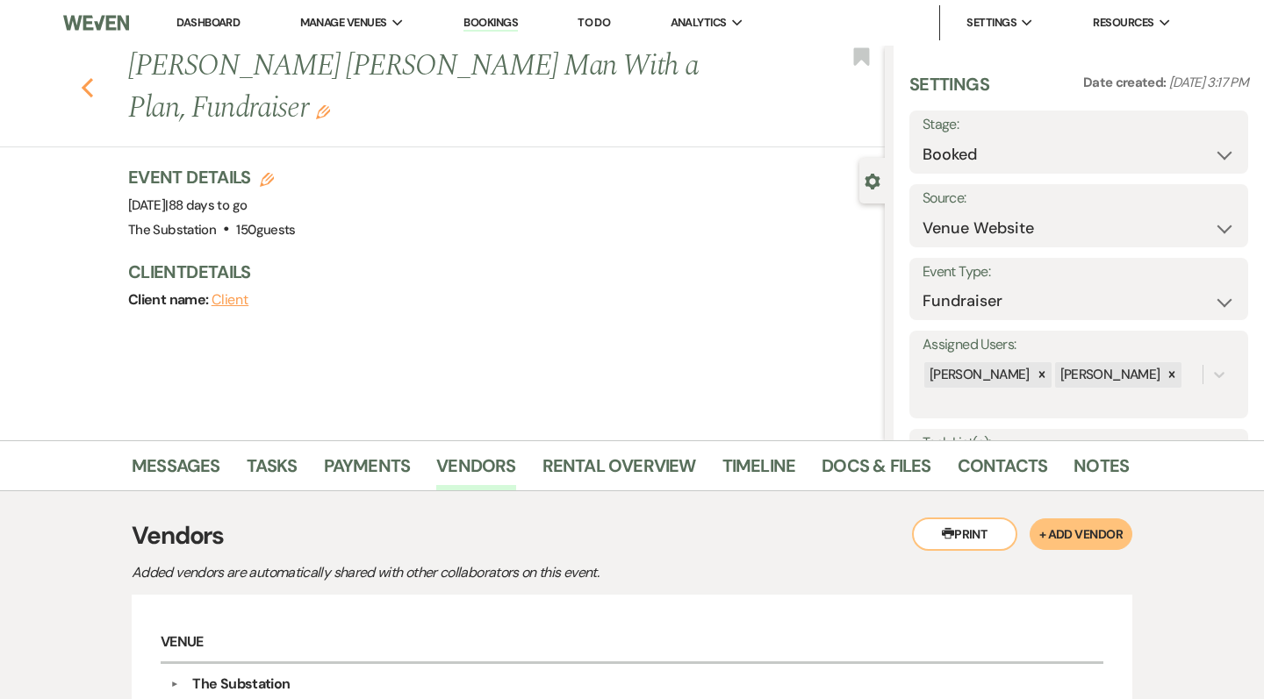
click at [90, 77] on icon "Previous" at bounding box center [87, 87] width 13 height 21
select select "8"
select select "1"
select select "8"
select select "6"
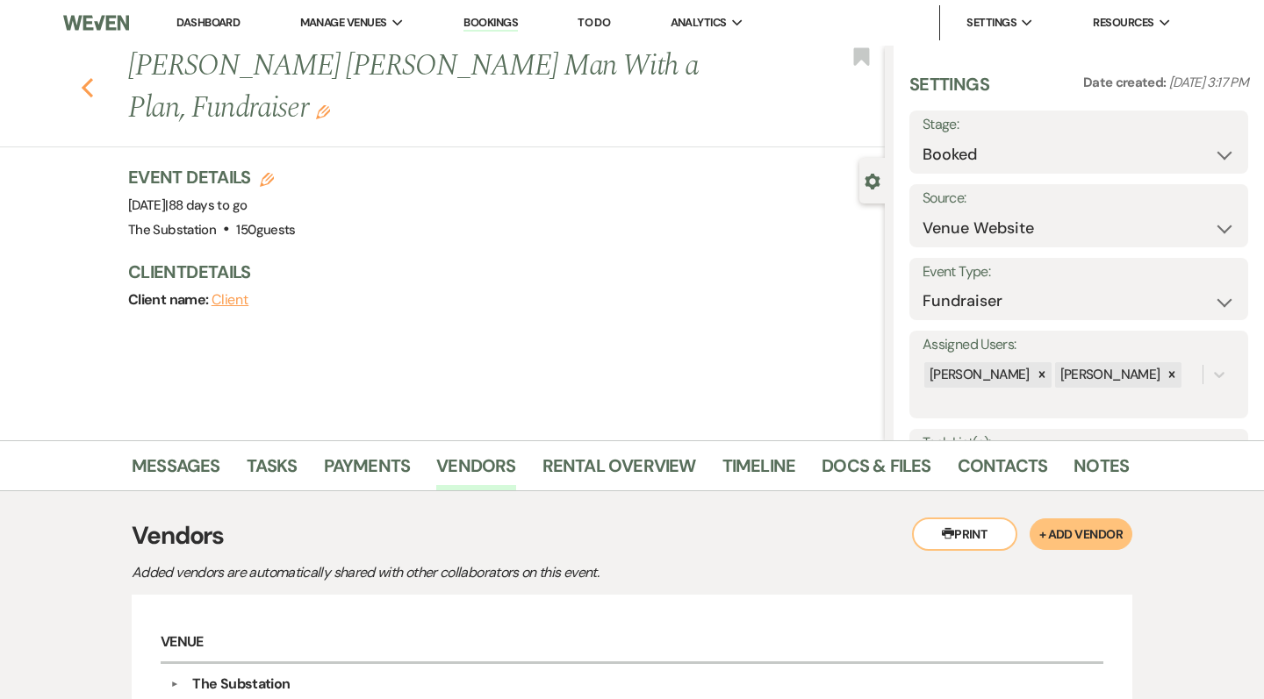
select select "8"
select select "11"
select select "2"
select select "8"
select select "5"
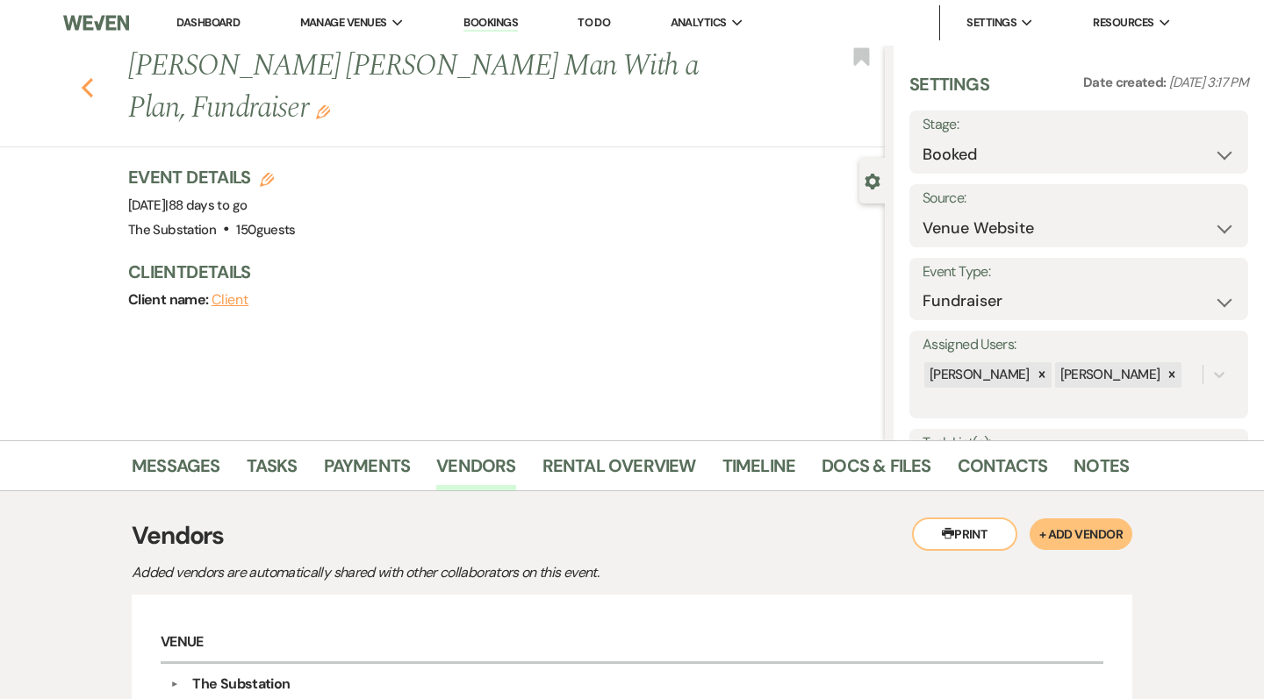
select select "8"
select select "6"
select select "8"
select select "6"
select select "8"
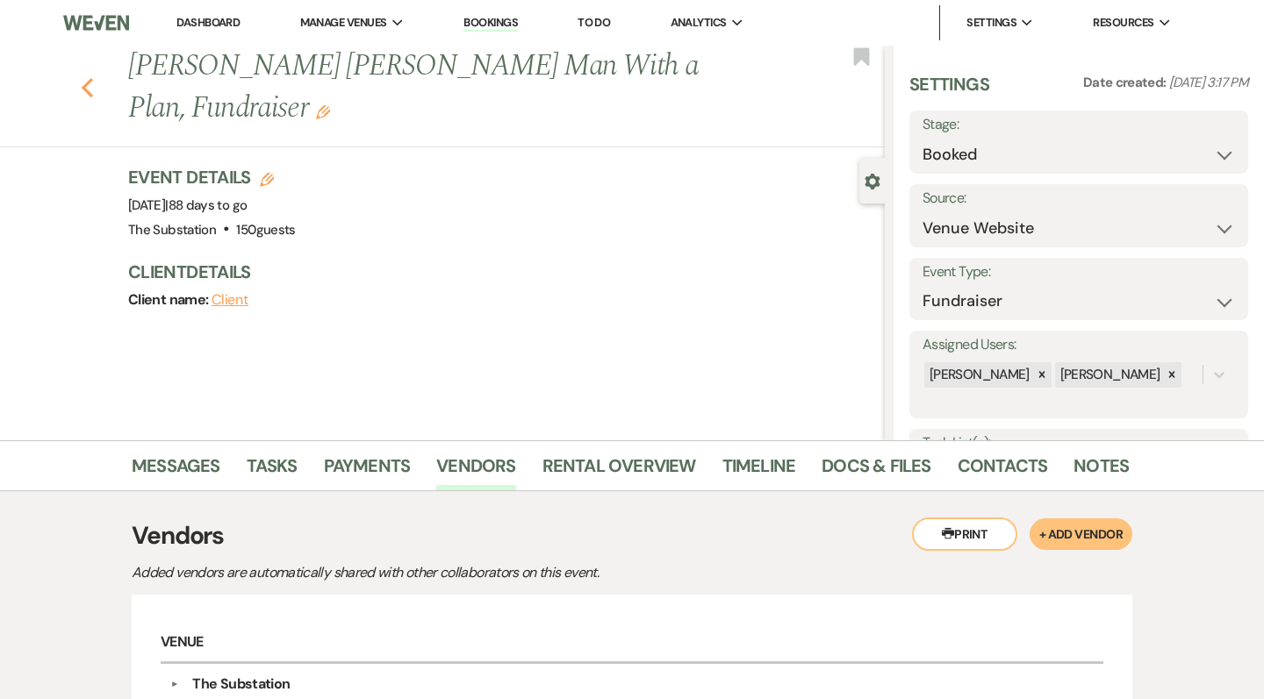
select select "5"
select select "8"
select select "6"
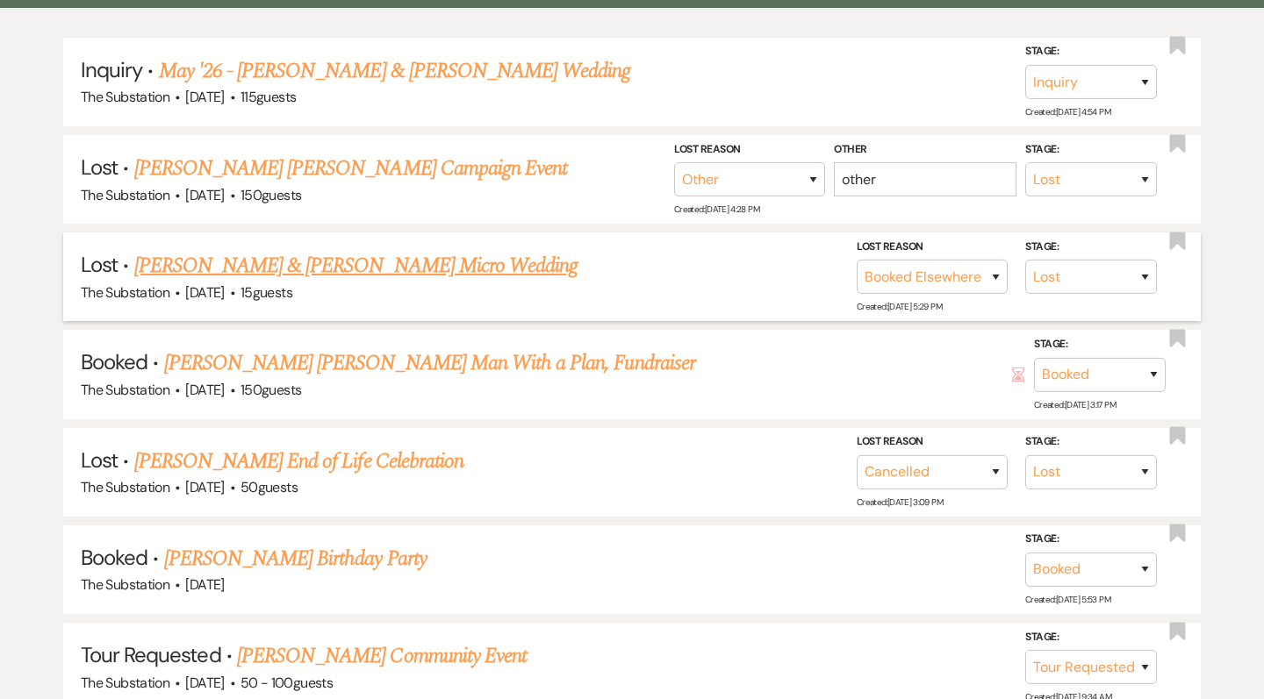
scroll to position [444, 0]
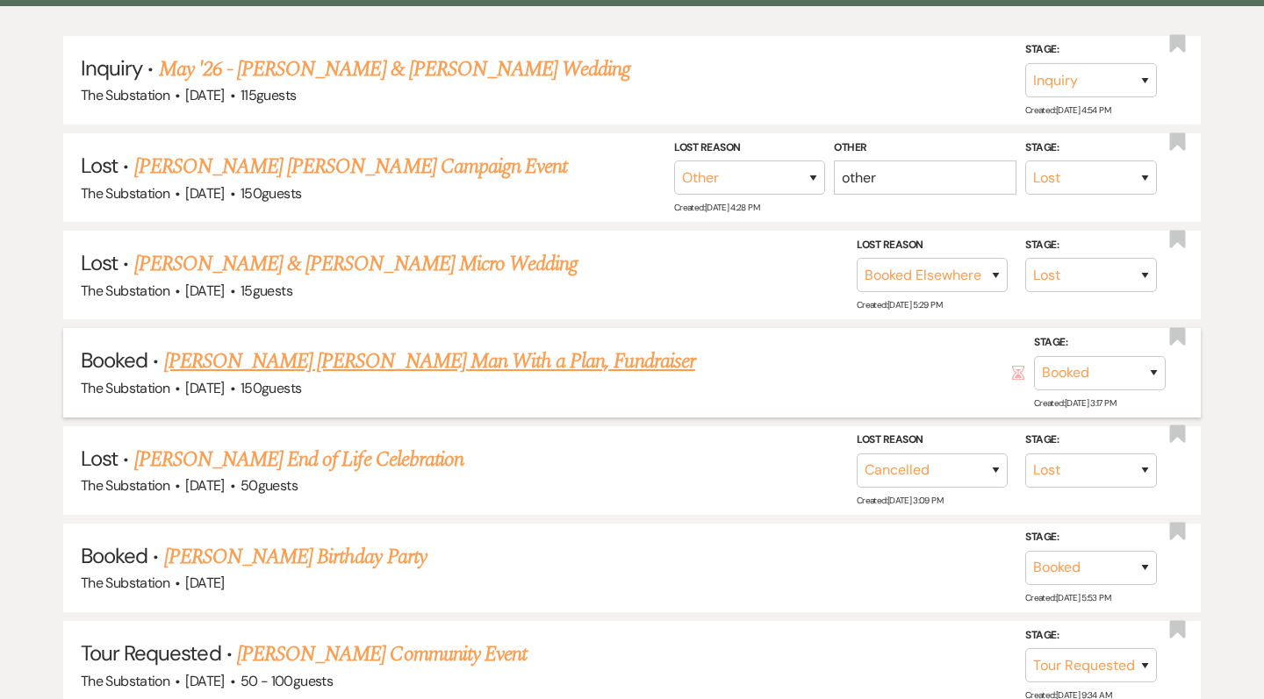
click at [560, 353] on link "[PERSON_NAME] [PERSON_NAME] Man With a Plan, Fundraiser" at bounding box center [429, 362] width 531 height 32
select select "5"
select select "20"
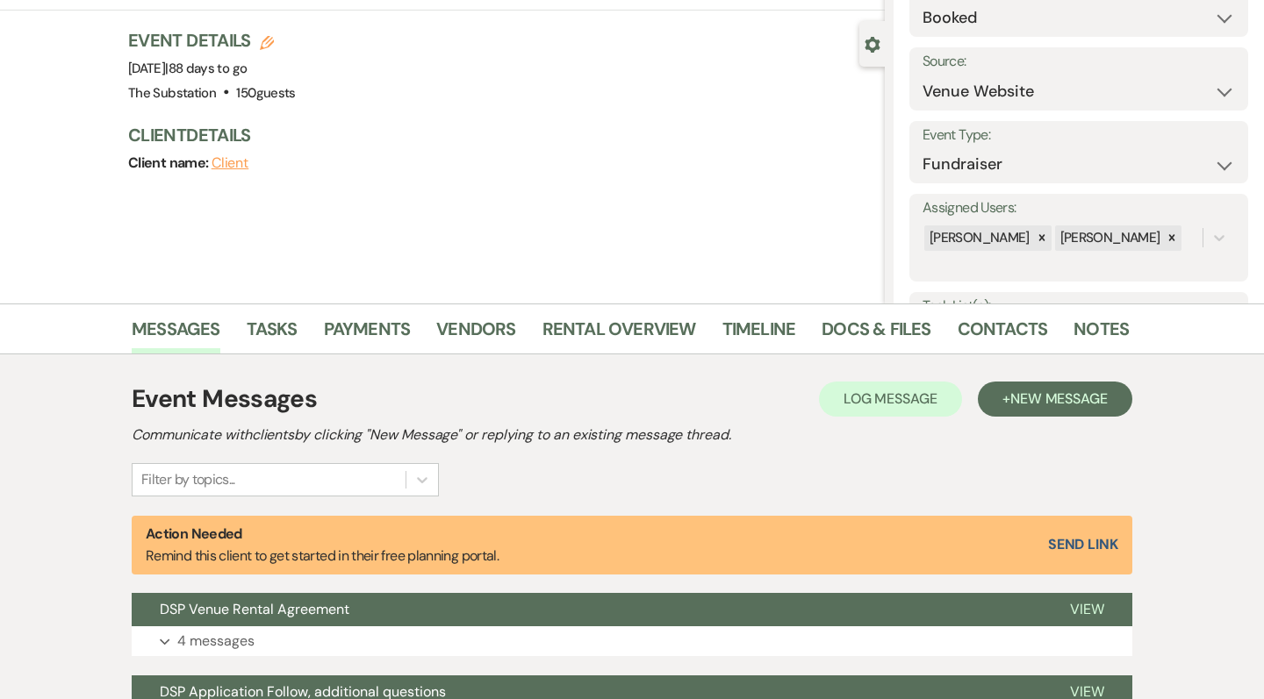
scroll to position [165, 0]
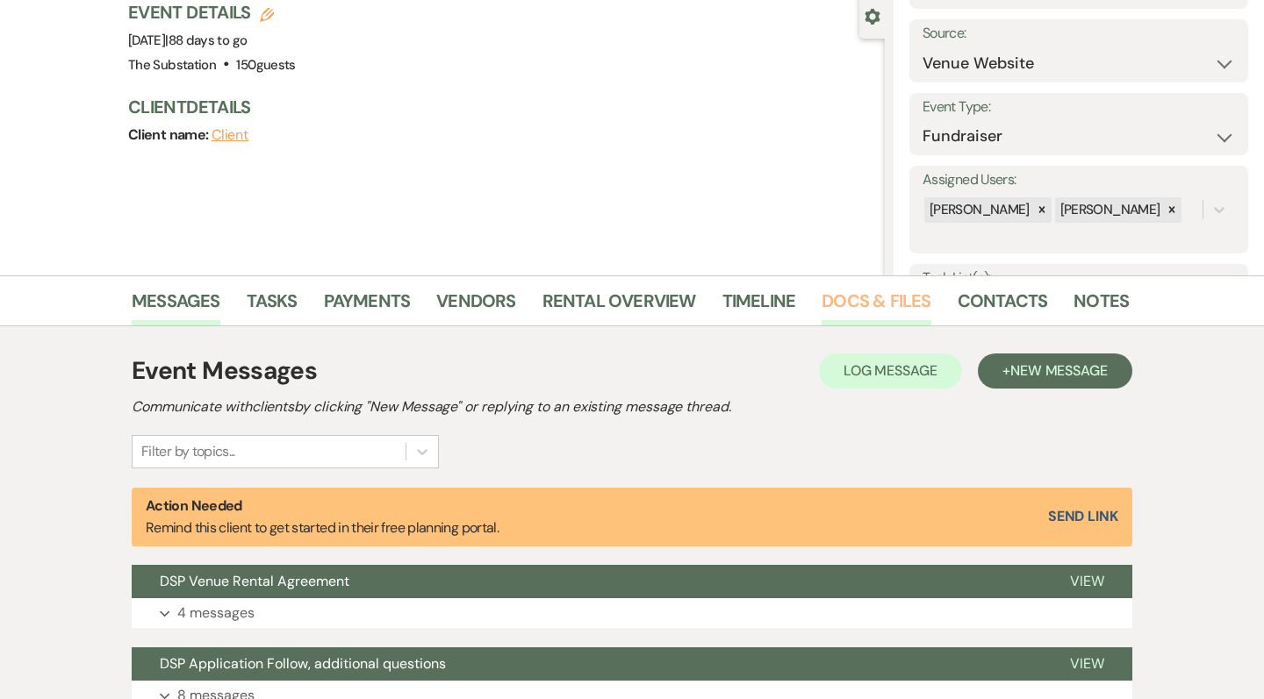
click at [872, 299] on link "Docs & Files" at bounding box center [875, 306] width 109 height 39
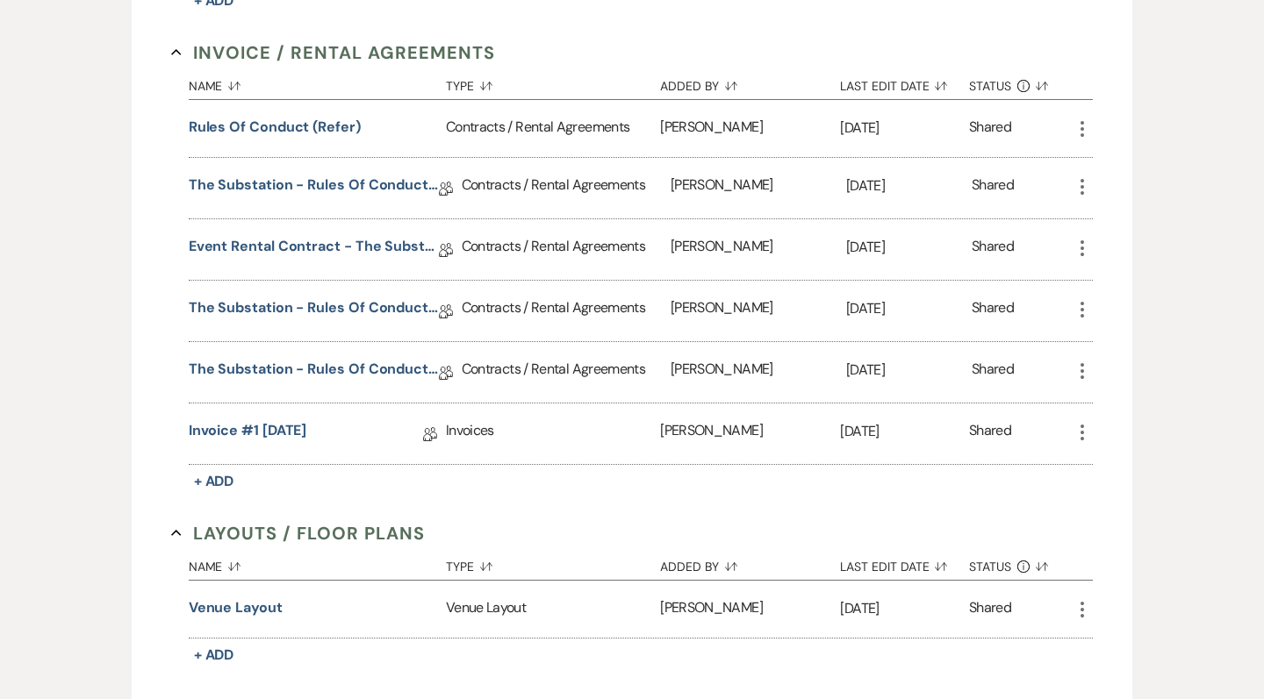
scroll to position [796, 0]
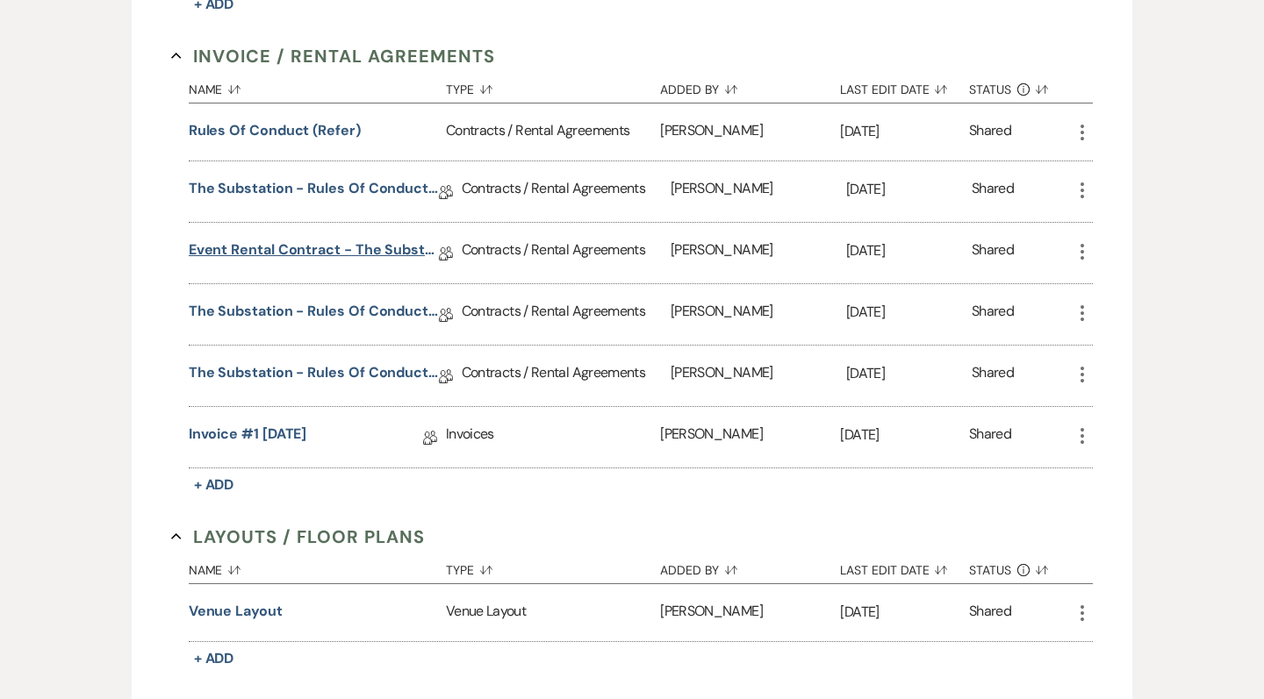
click at [276, 249] on link "Event Rental Contract - The Substation, Main Level (2025)" at bounding box center [314, 253] width 250 height 27
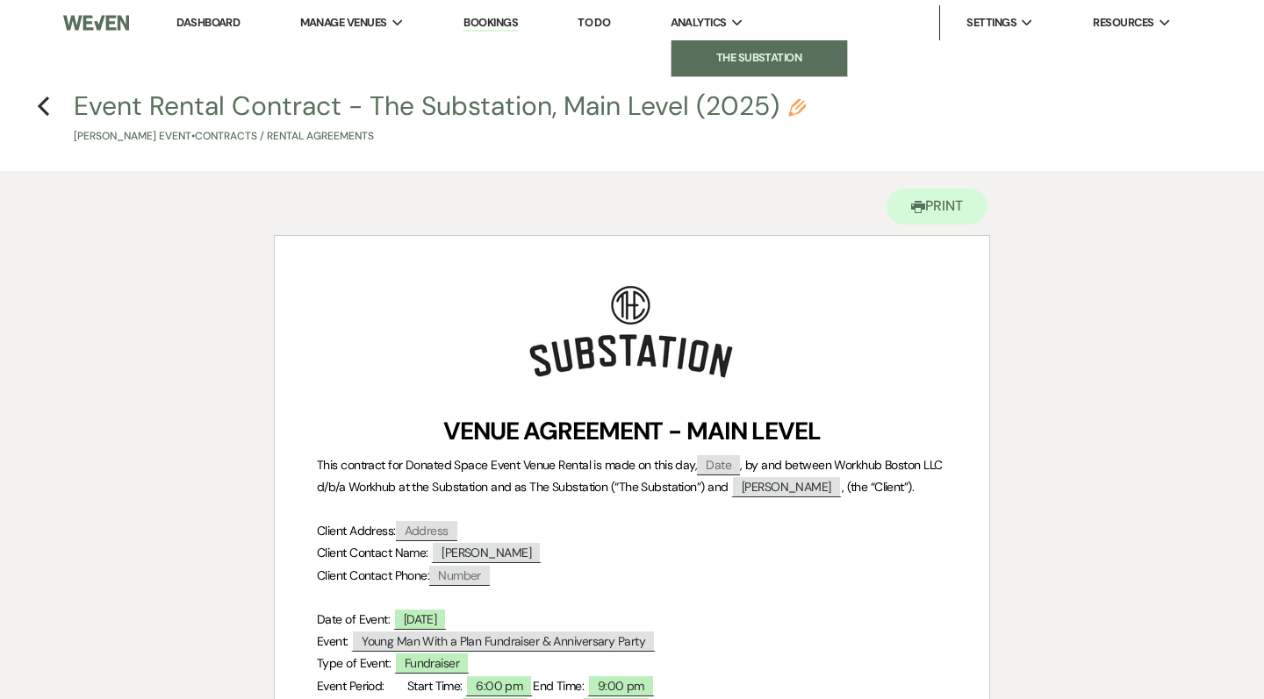
click at [750, 62] on li "The Substation" at bounding box center [759, 58] width 158 height 18
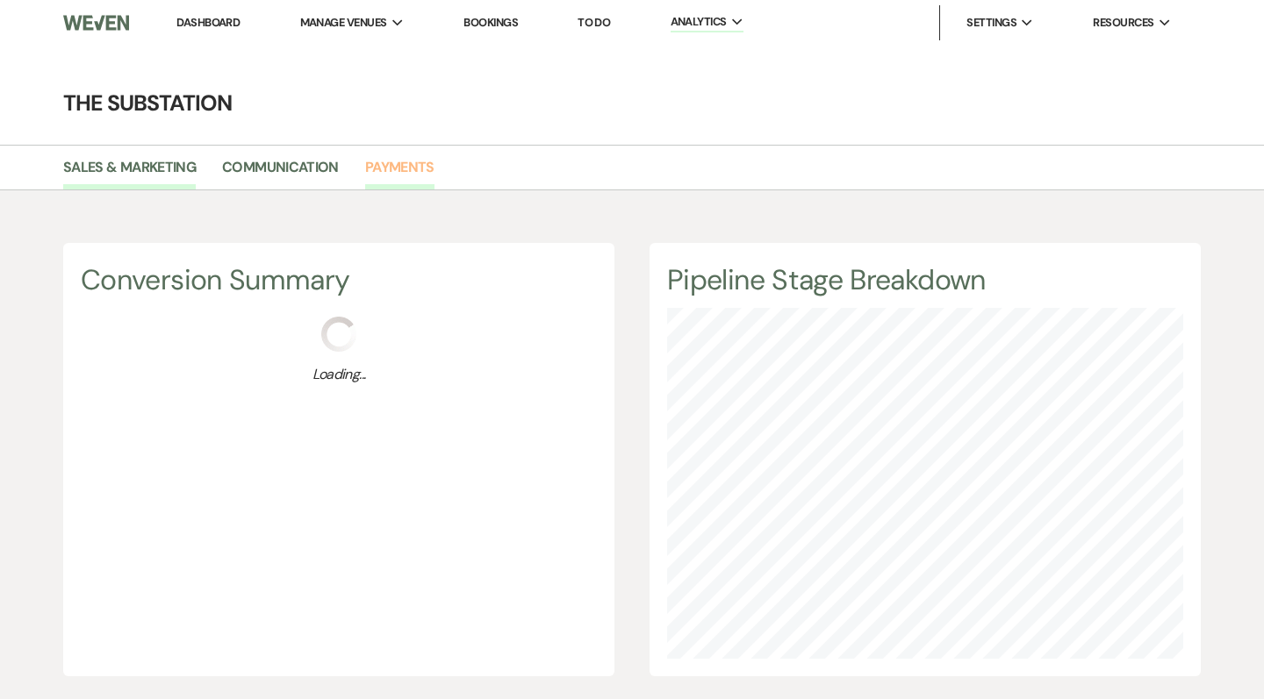
scroll to position [699, 1264]
click at [413, 163] on link "Payments" at bounding box center [399, 172] width 69 height 33
select select "2025"
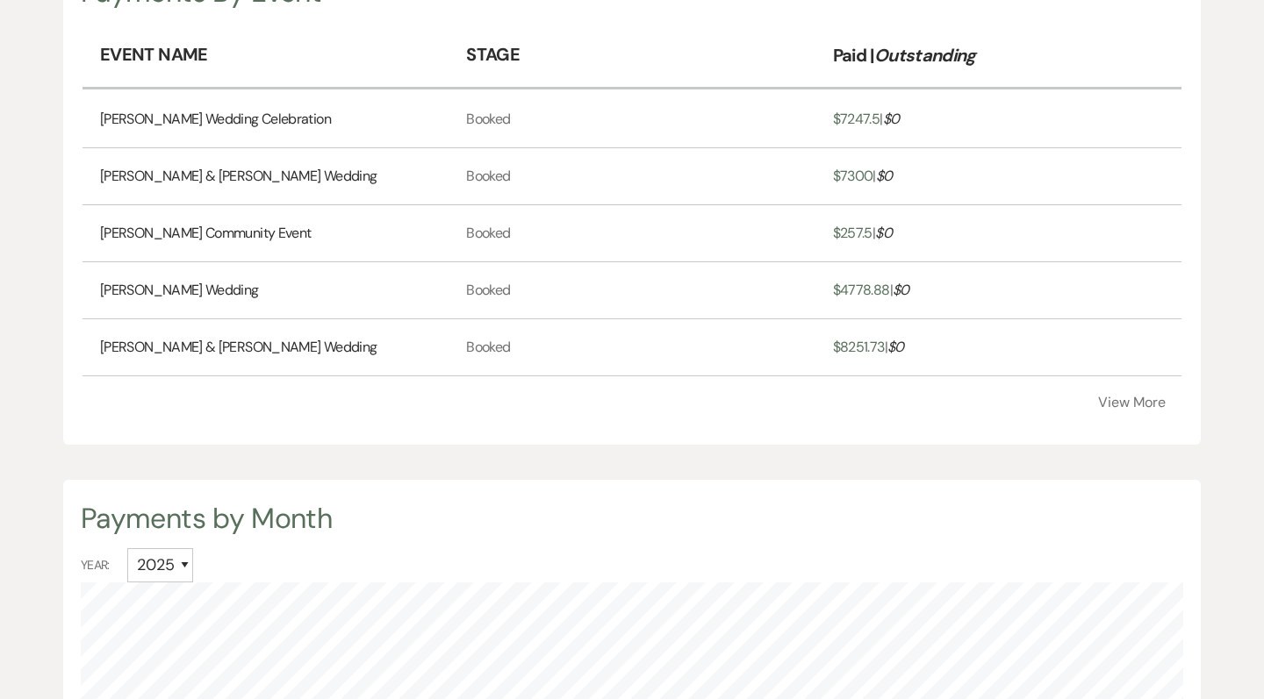
scroll to position [588, 0]
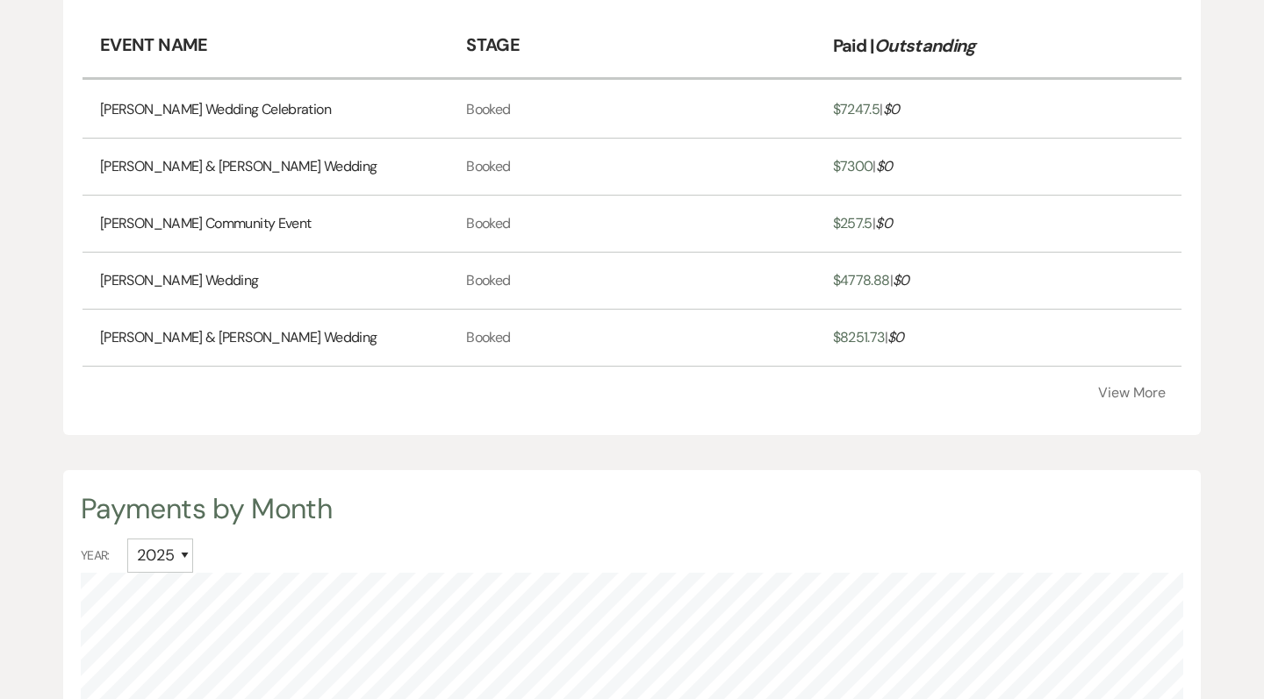
click at [1138, 400] on button "View More" at bounding box center [1132, 393] width 68 height 14
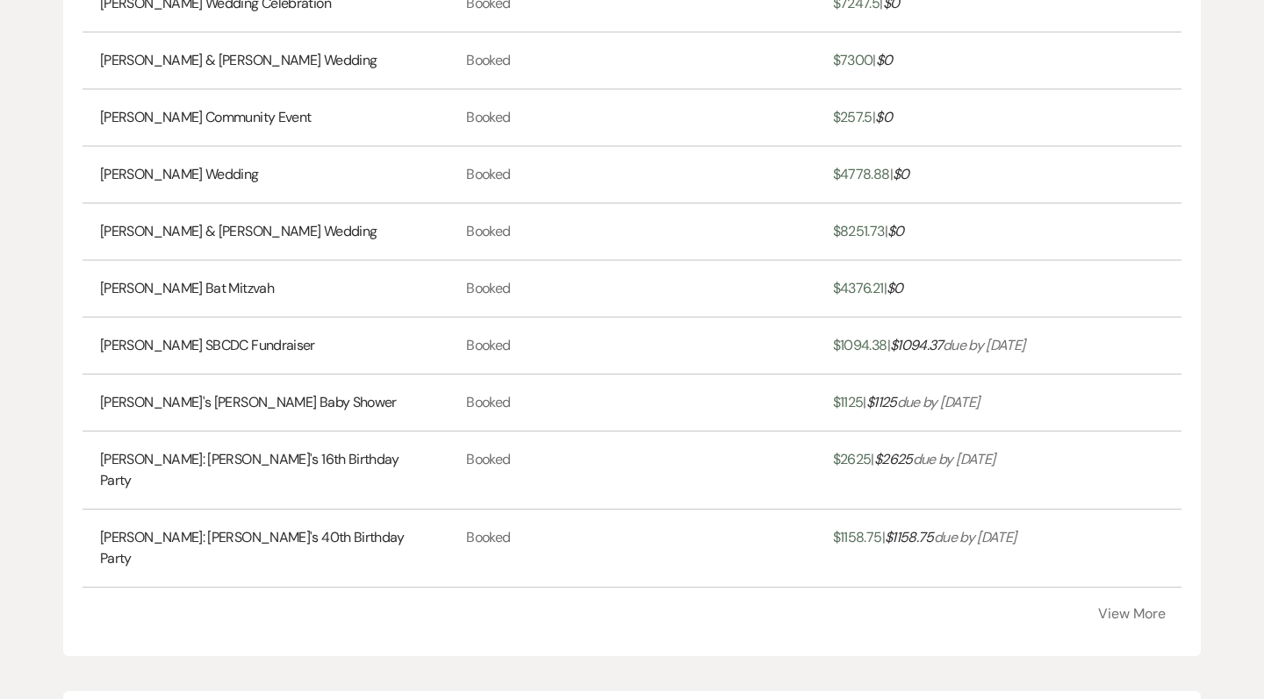
scroll to position [656, 0]
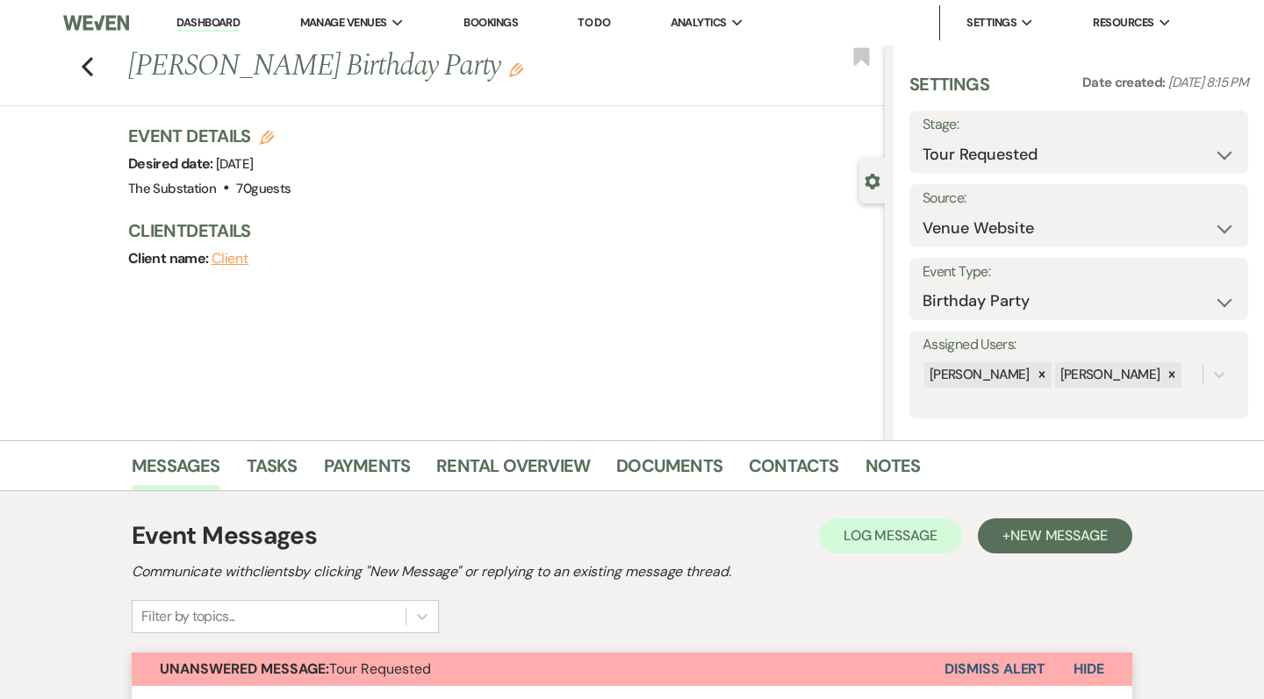
click at [492, 259] on div "Client name: Client" at bounding box center [497, 259] width 739 height 25
